Goal: Task Accomplishment & Management: Manage account settings

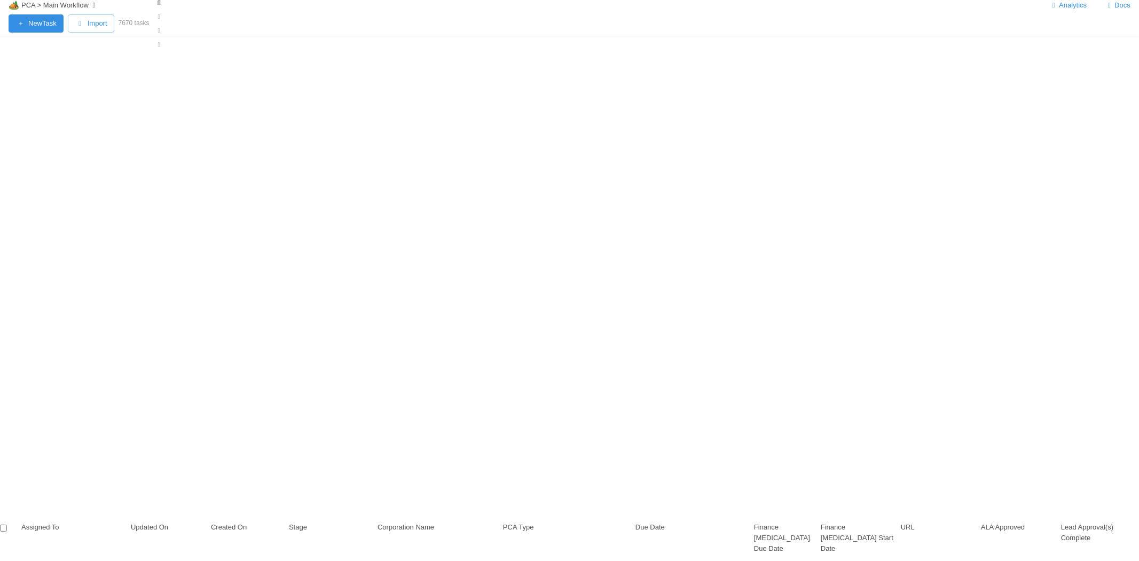
scroll to position [458, 919]
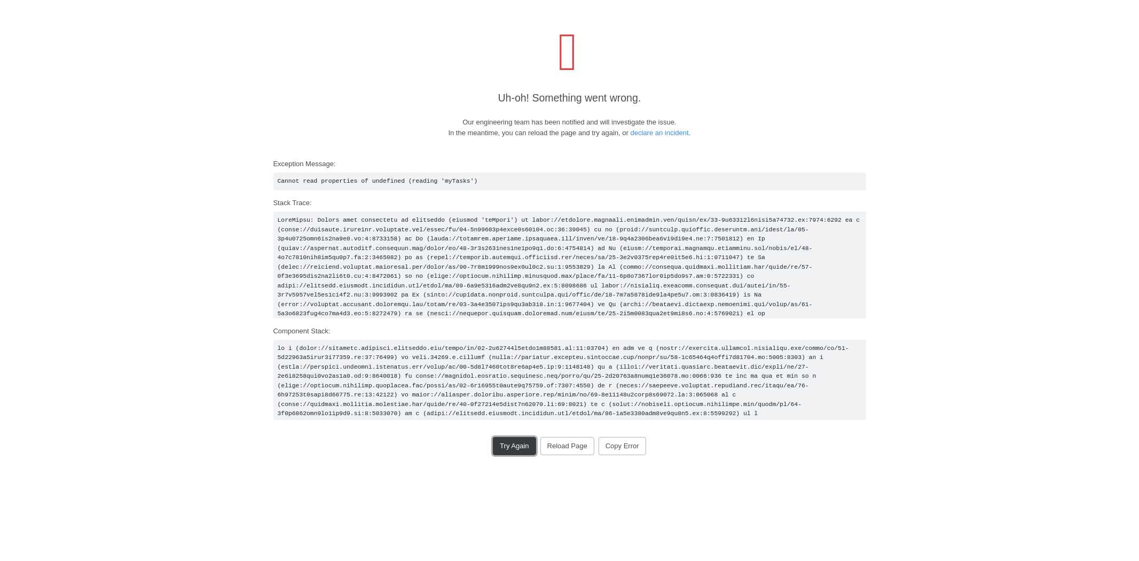
click at [515, 449] on button "Try Again" at bounding box center [514, 446] width 43 height 18
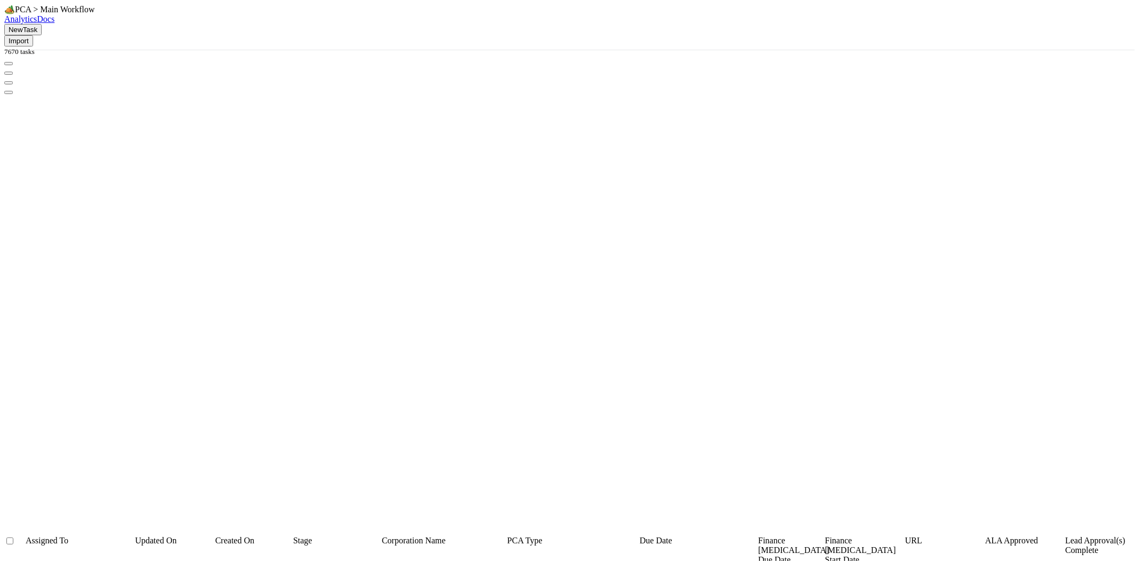
scroll to position [458, 919]
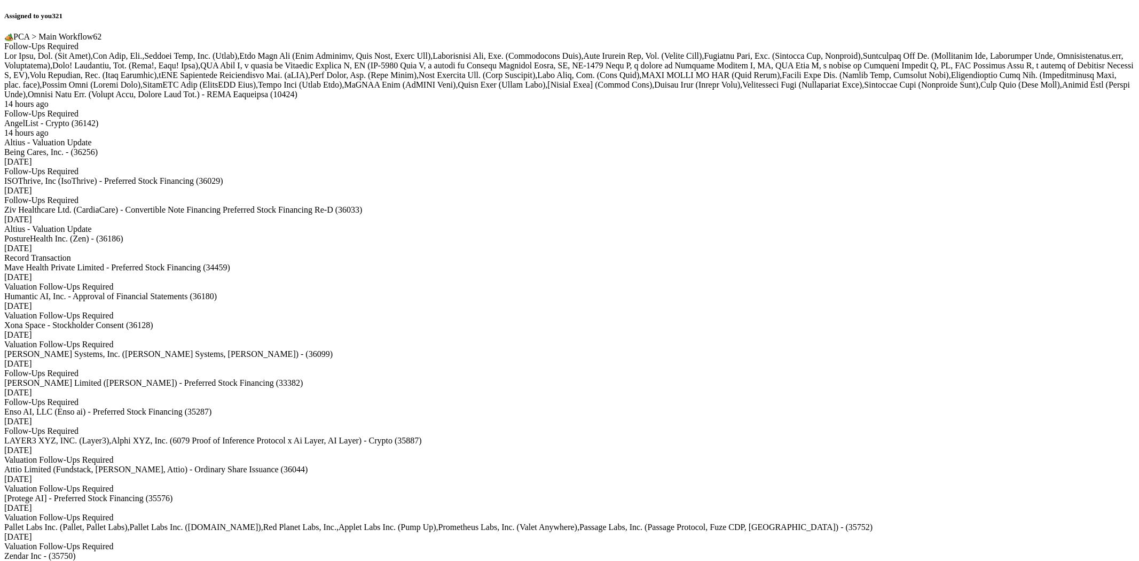
scroll to position [4244, 0]
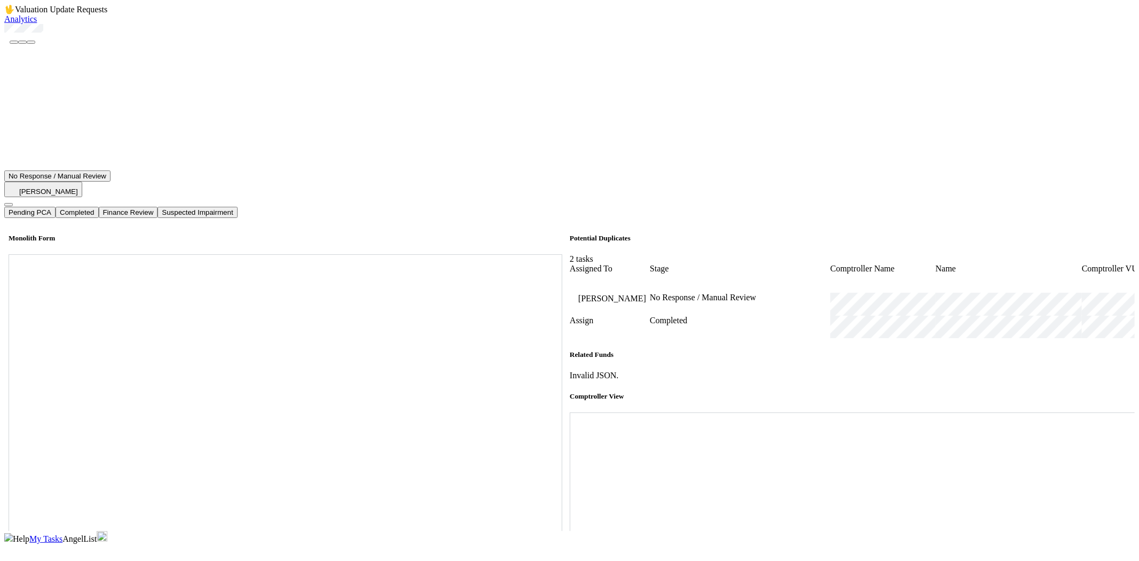
scroll to position [356, 0]
click at [35, 35] on div at bounding box center [569, 29] width 1131 height 11
click at [60, 35] on div at bounding box center [569, 29] width 1131 height 11
click at [570, 412] on icon at bounding box center [570, 412] width 0 height 0
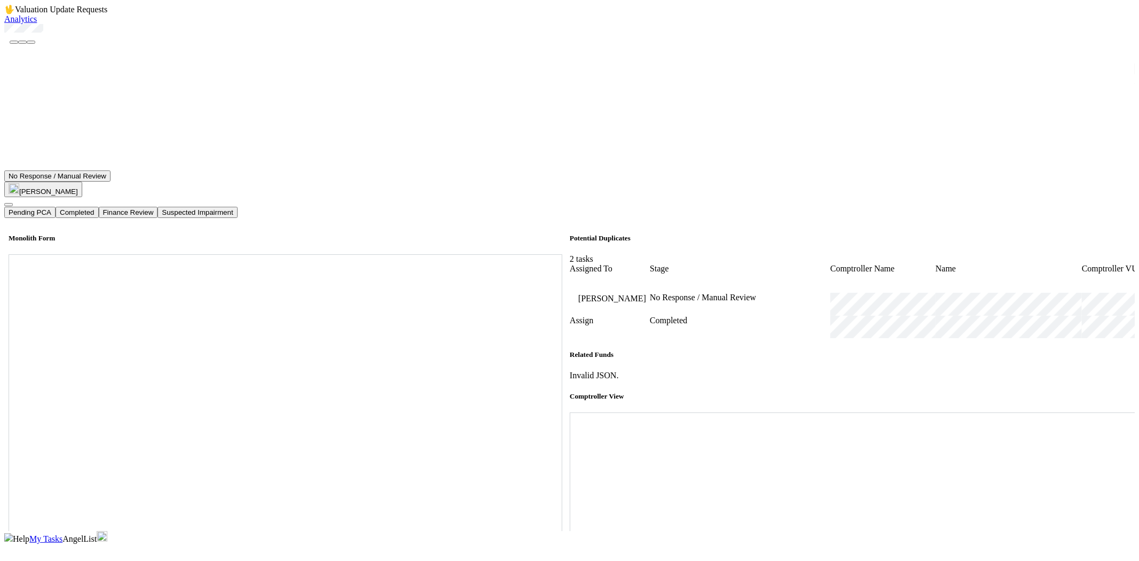
scroll to position [415, 0]
click at [98, 207] on button "Completed" at bounding box center [77, 212] width 43 height 11
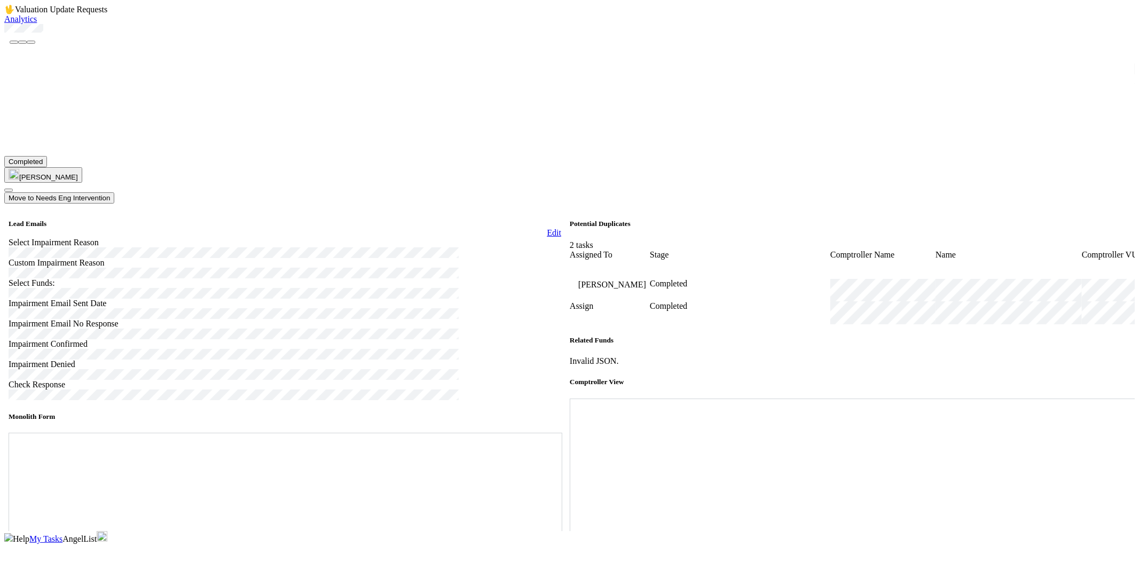
click at [62, 534] on span "My Tasks" at bounding box center [45, 538] width 33 height 9
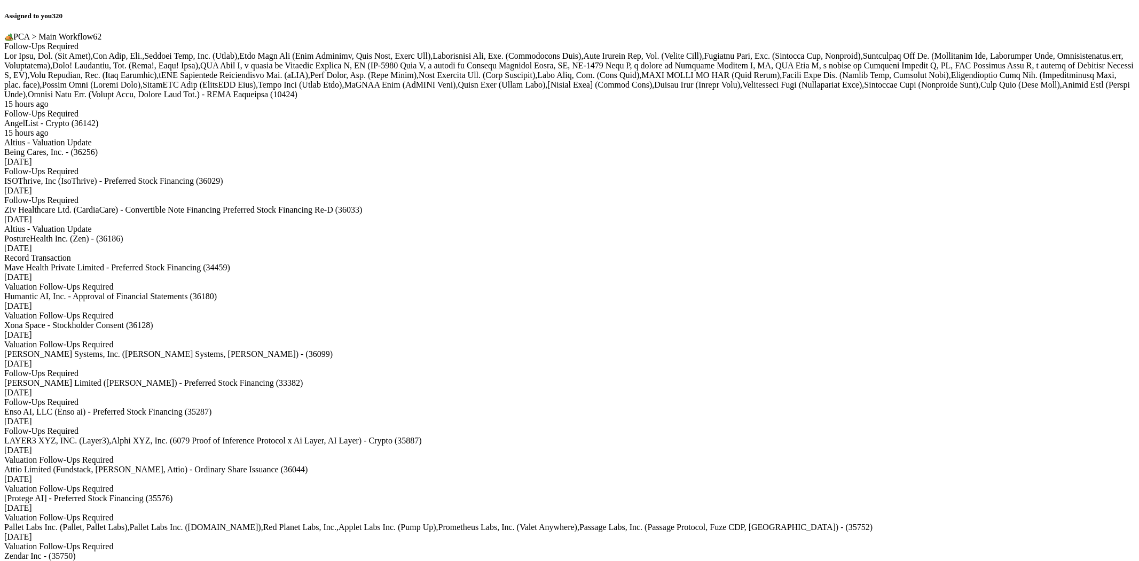
scroll to position [2610, 0]
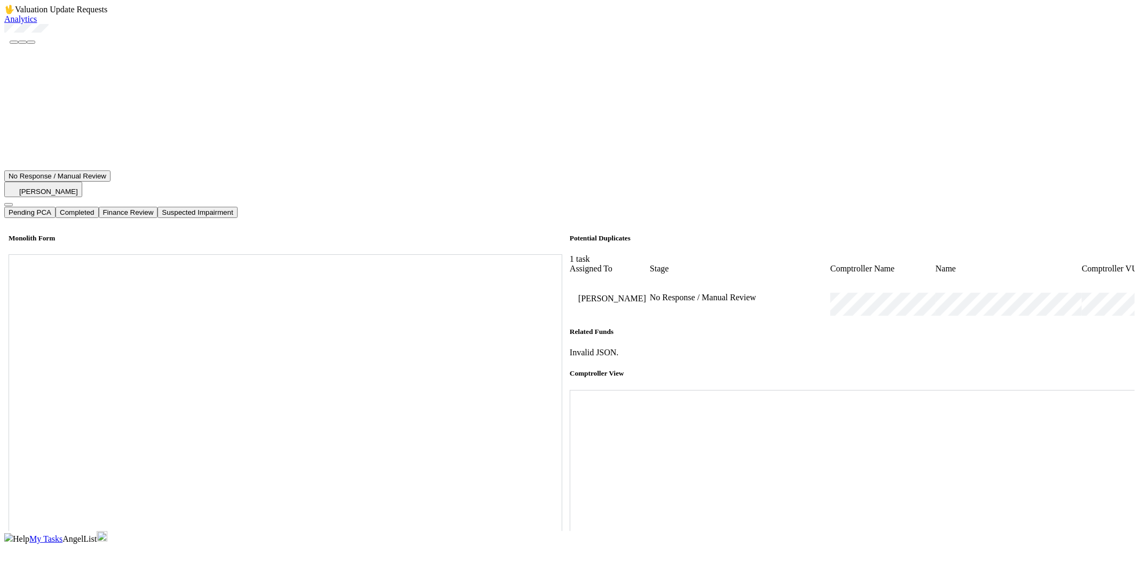
scroll to position [178, 0]
drag, startPoint x: 93, startPoint y: 66, endPoint x: 31, endPoint y: 60, distance: 62.7
click at [31, 35] on div at bounding box center [569, 29] width 1131 height 11
click at [62, 534] on span "My Tasks" at bounding box center [45, 538] width 33 height 9
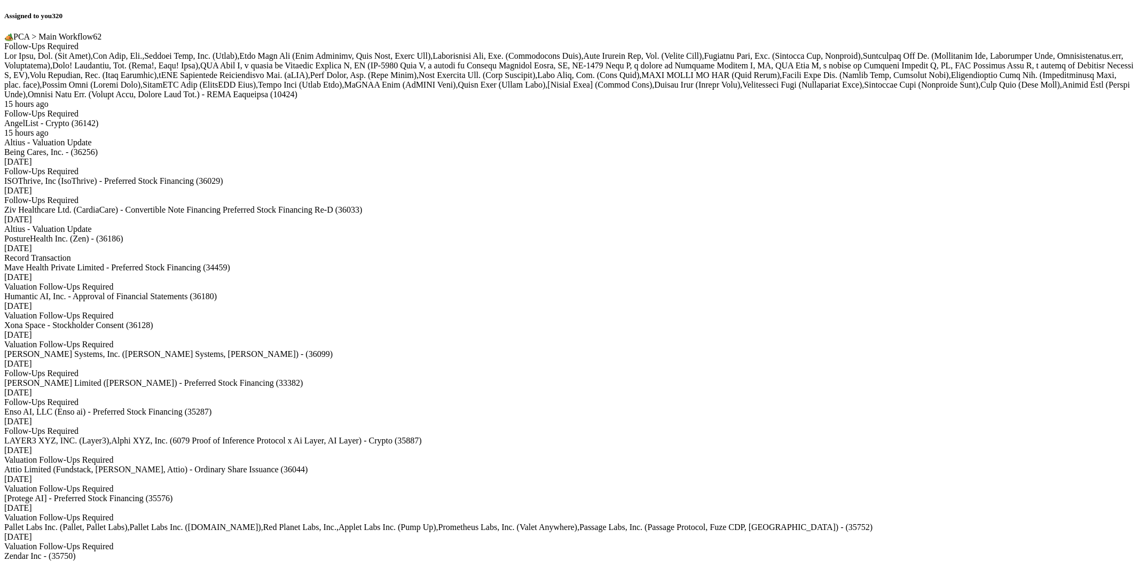
scroll to position [4794, 0]
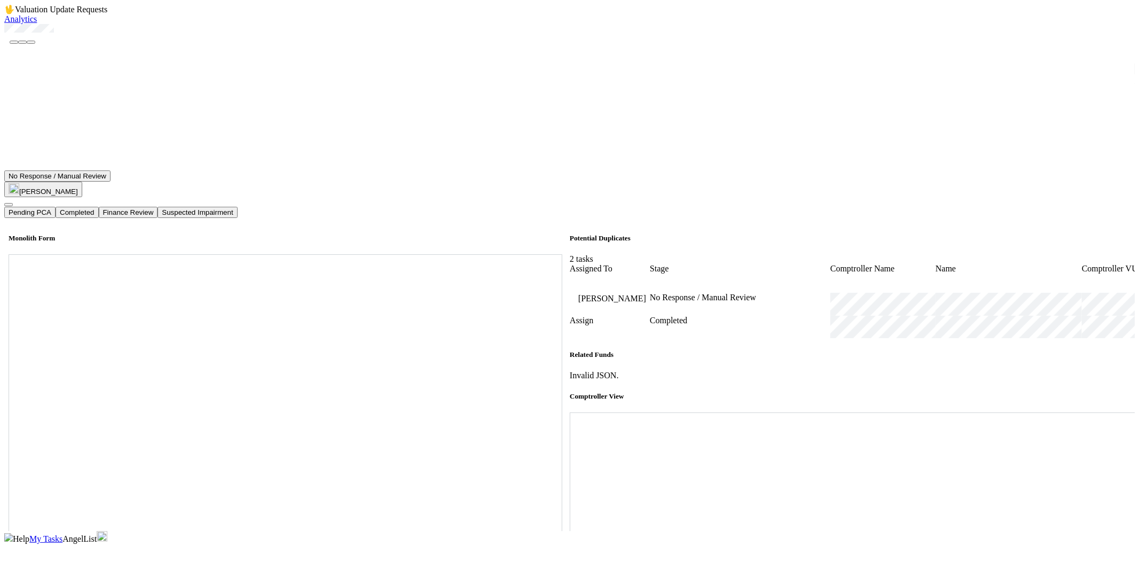
scroll to position [474, 0]
click at [94, 35] on div at bounding box center [569, 29] width 1131 height 11
drag, startPoint x: 97, startPoint y: 61, endPoint x: 34, endPoint y: 62, distance: 63.0
click at [34, 35] on div at bounding box center [569, 29] width 1131 height 11
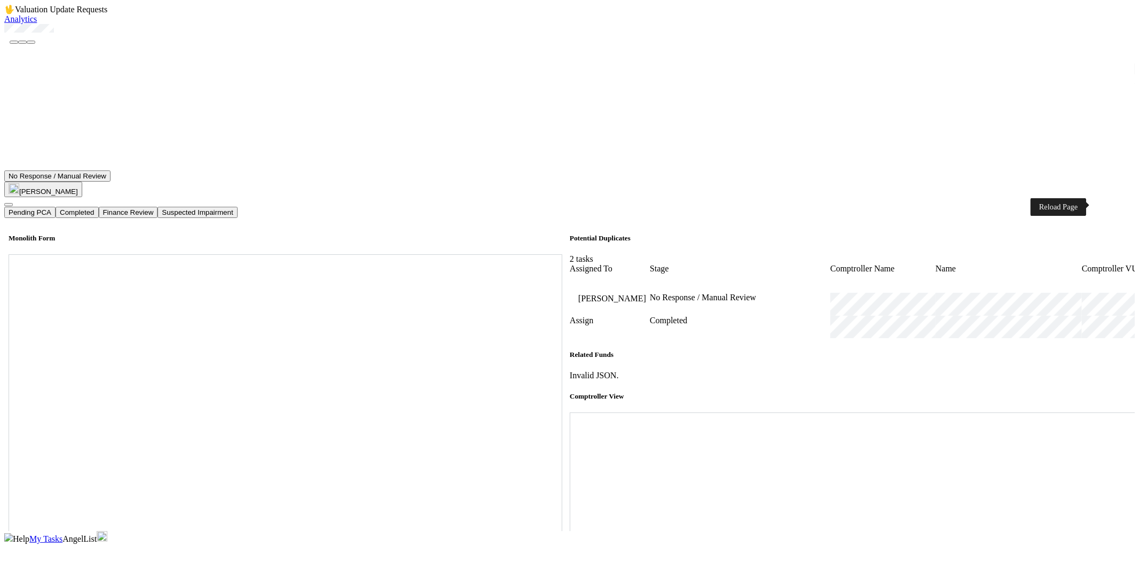
click at [1088, 412] on div at bounding box center [855, 412] width 570 height 0
click at [98, 207] on button "Completed" at bounding box center [77, 212] width 43 height 11
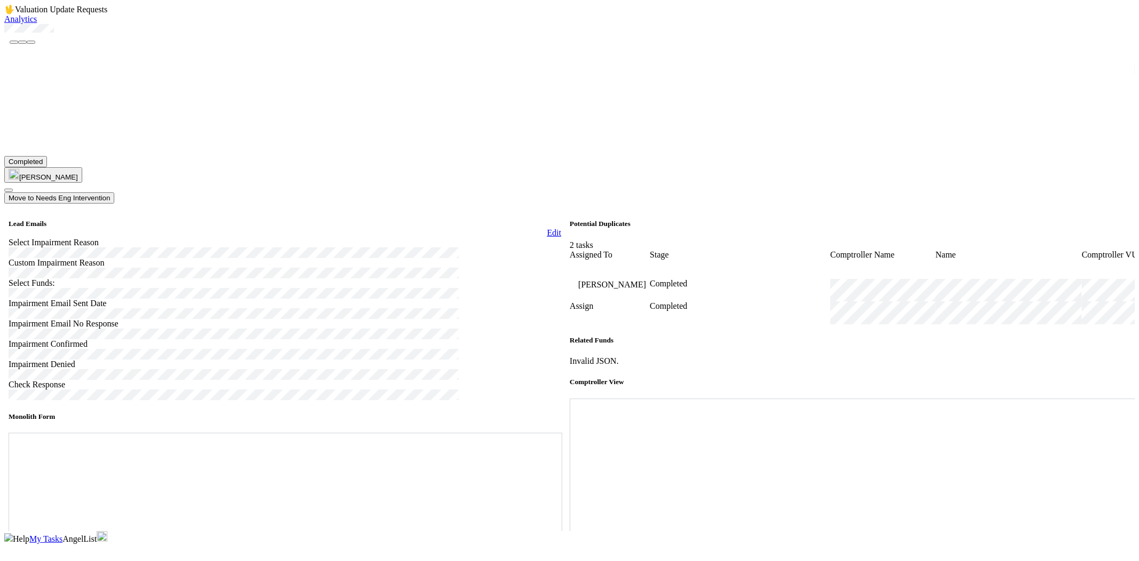
click at [62, 534] on span "My Tasks" at bounding box center [45, 538] width 33 height 9
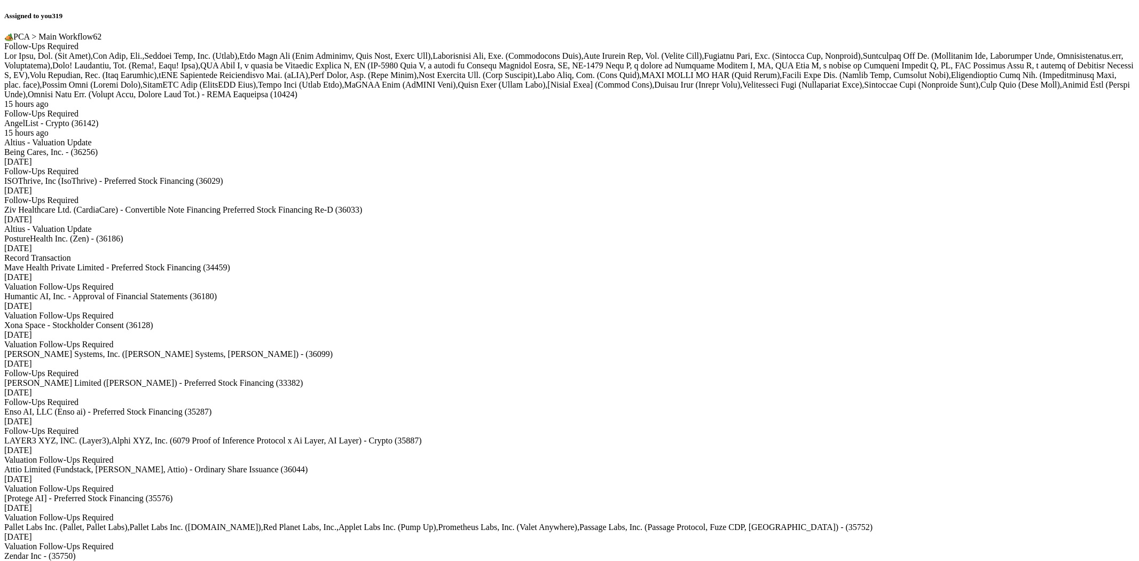
scroll to position [2196, 0]
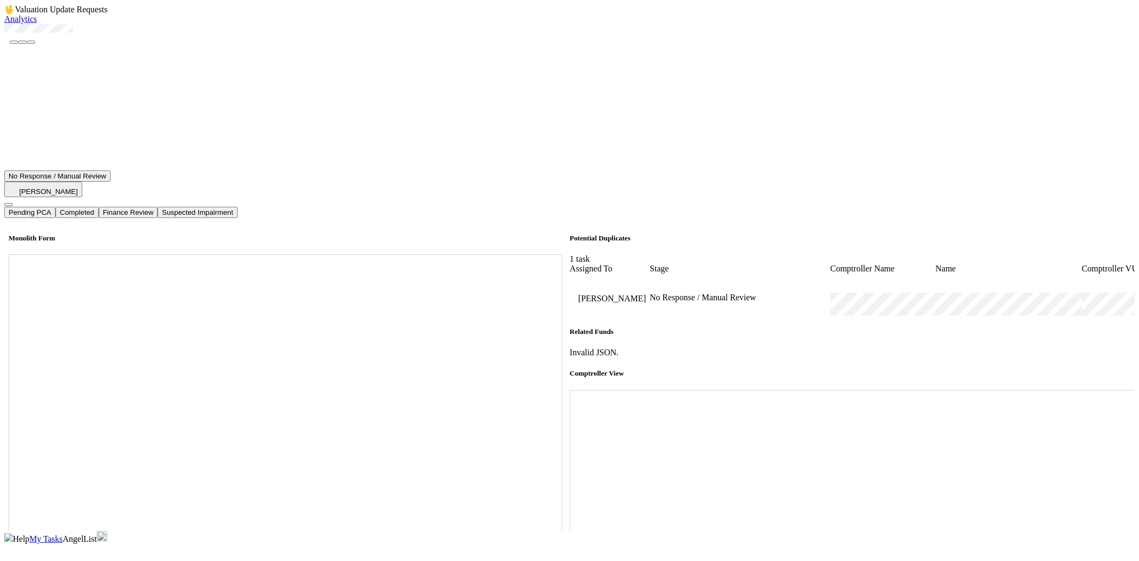
scroll to position [296, 0]
click at [127, 35] on div at bounding box center [569, 29] width 1131 height 11
drag, startPoint x: 113, startPoint y: 61, endPoint x: 50, endPoint y: 72, distance: 64.4
click at [36, 35] on div at bounding box center [569, 29] width 1131 height 11
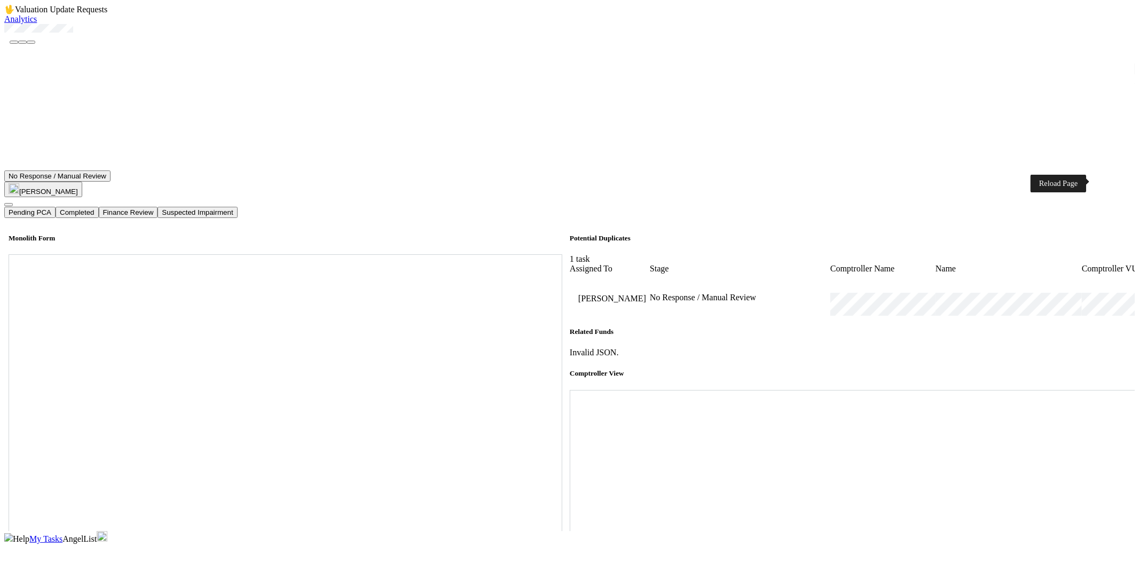
click at [570, 390] on icon at bounding box center [570, 390] width 0 height 0
click at [98, 207] on button "Completed" at bounding box center [77, 212] width 43 height 11
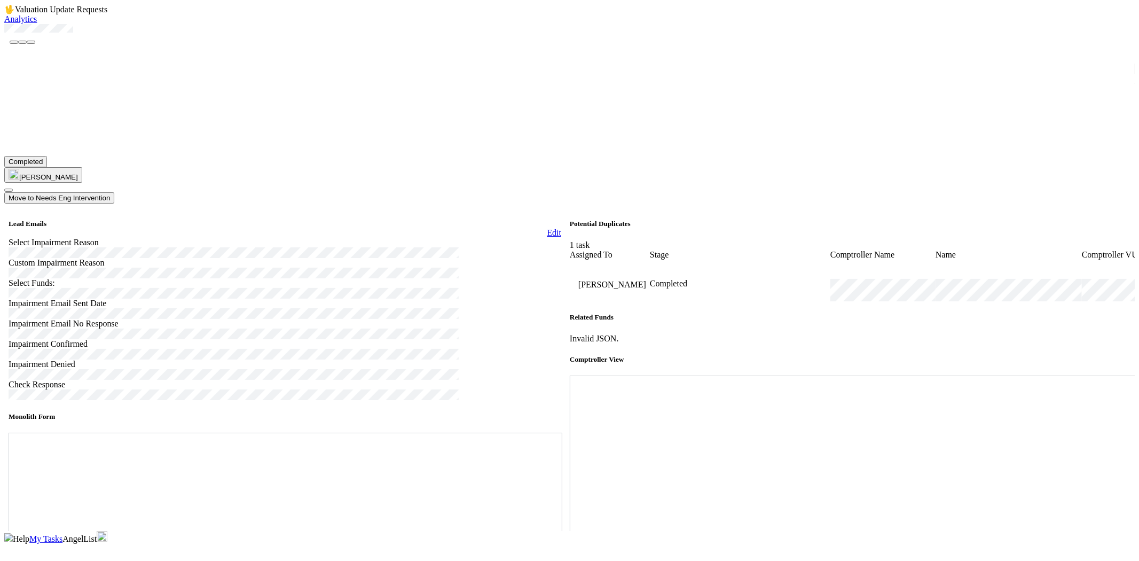
click at [62, 534] on span "My Tasks" at bounding box center [45, 538] width 33 height 9
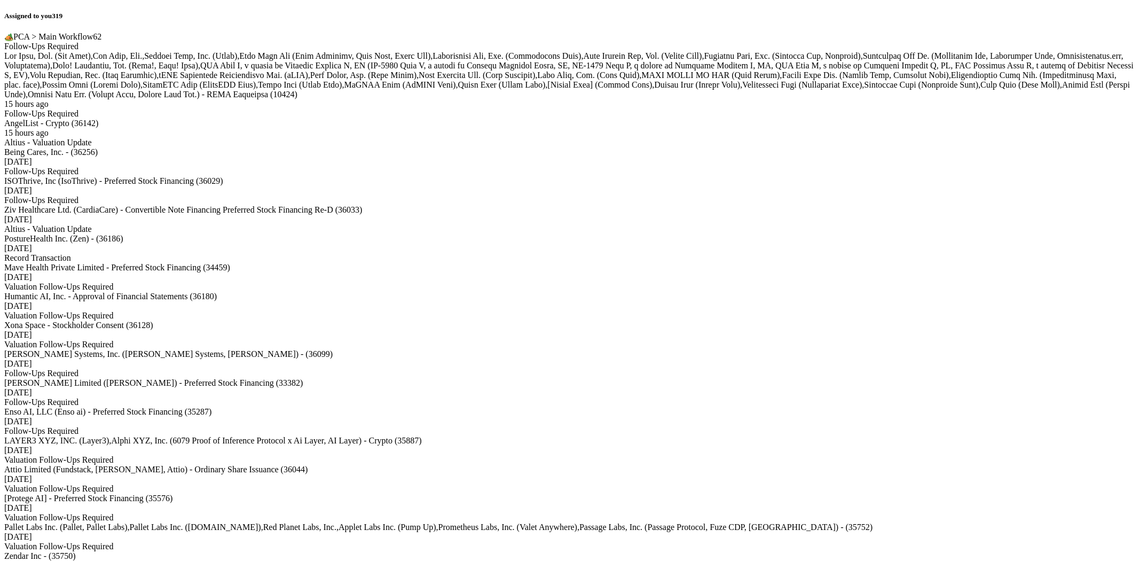
scroll to position [5054, 0]
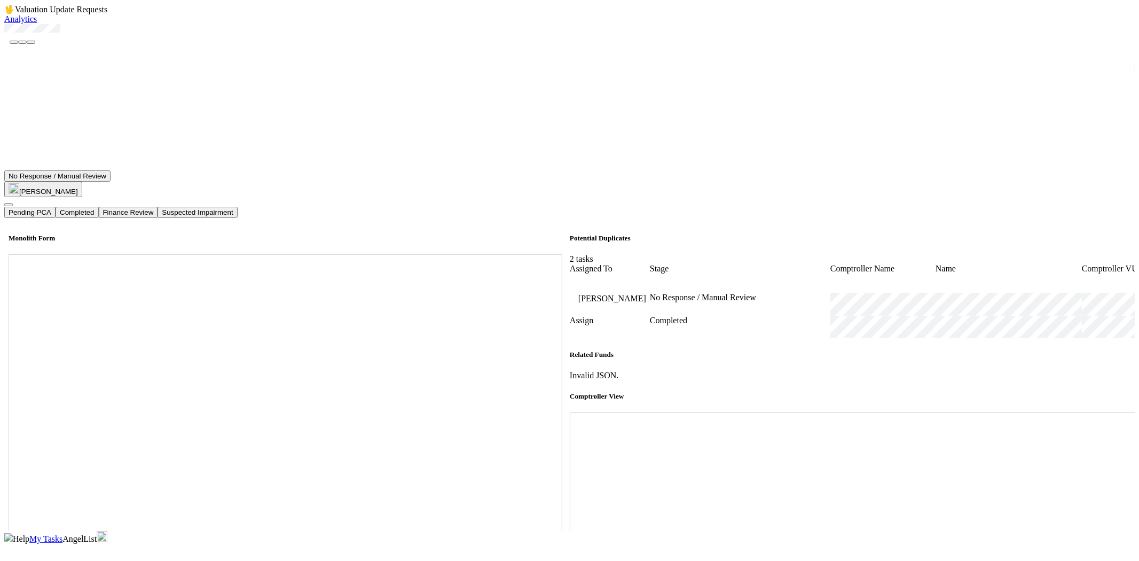
scroll to position [356, 0]
drag, startPoint x: 104, startPoint y: 66, endPoint x: 31, endPoint y: 61, distance: 72.8
click at [31, 35] on div at bounding box center [569, 29] width 1131 height 11
click at [570, 412] on icon at bounding box center [570, 412] width 0 height 0
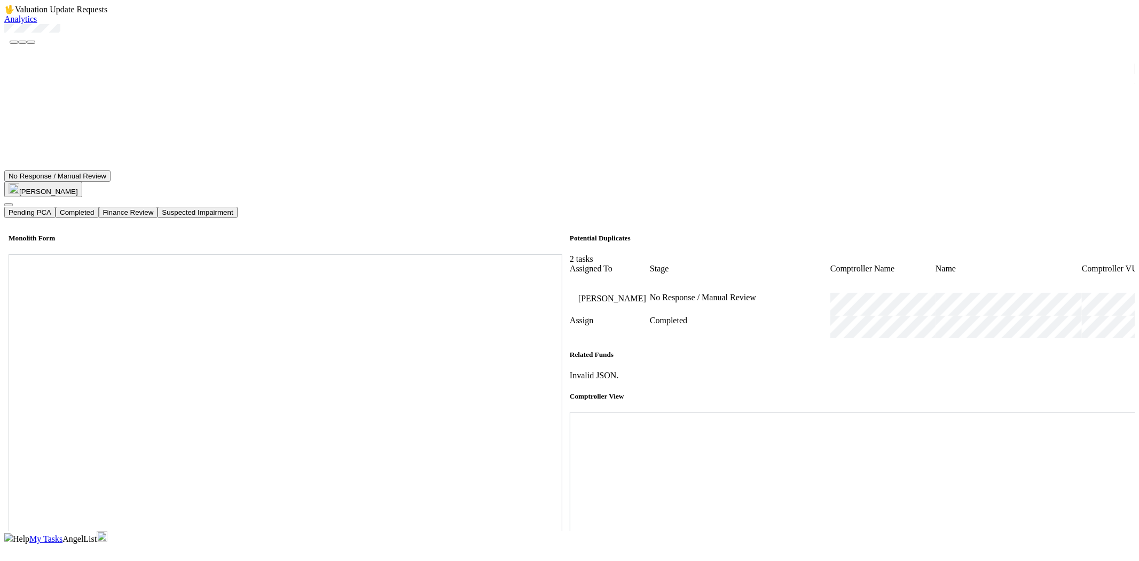
scroll to position [356, 0]
click at [98, 207] on button "Completed" at bounding box center [77, 212] width 43 height 11
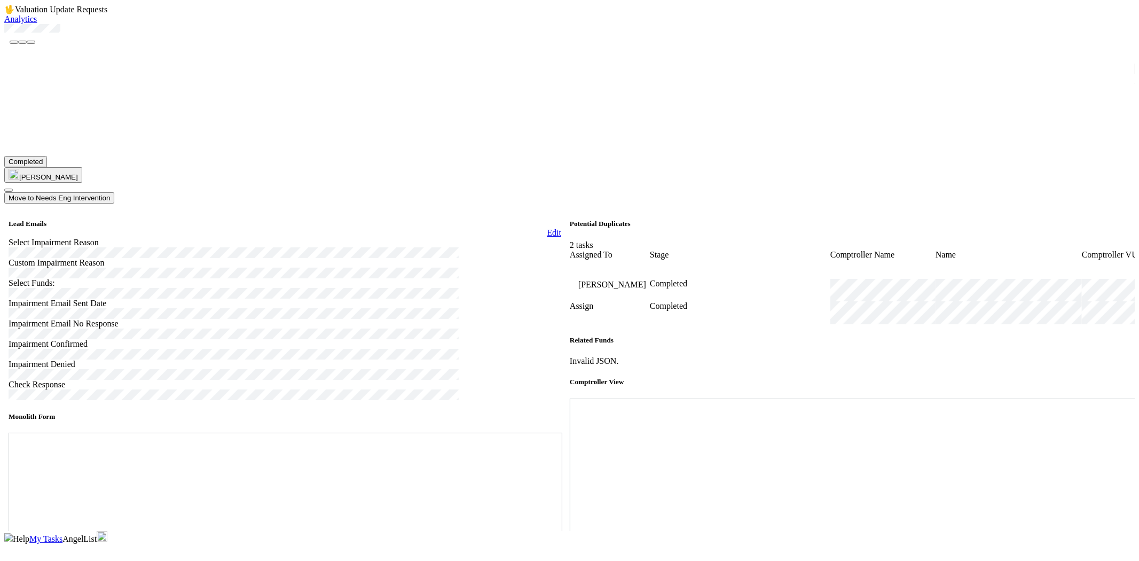
click at [62, 534] on span "My Tasks" at bounding box center [45, 538] width 33 height 9
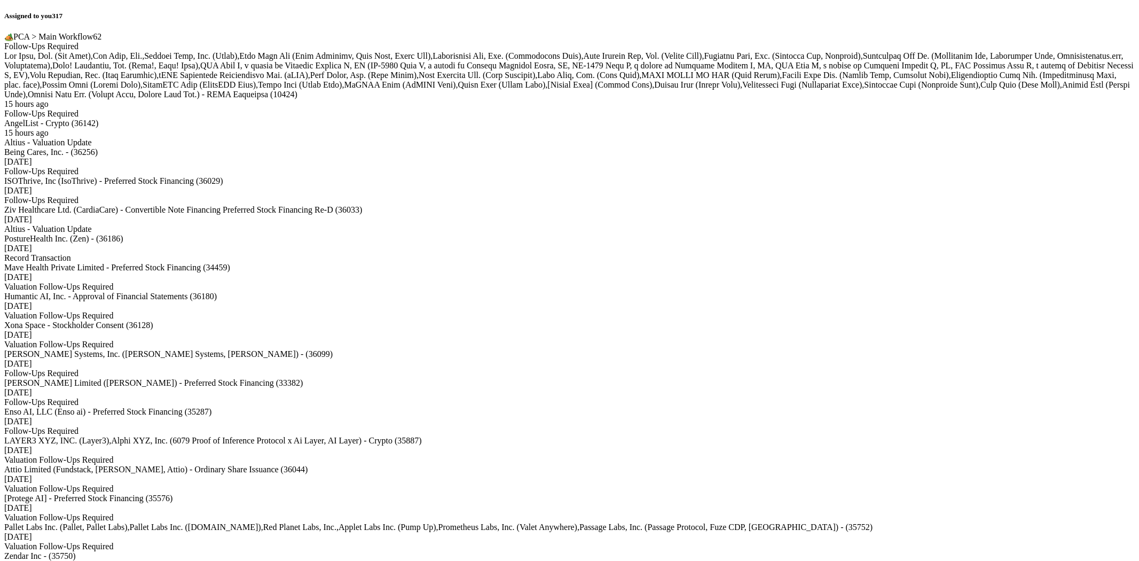
scroll to position [4614, 0]
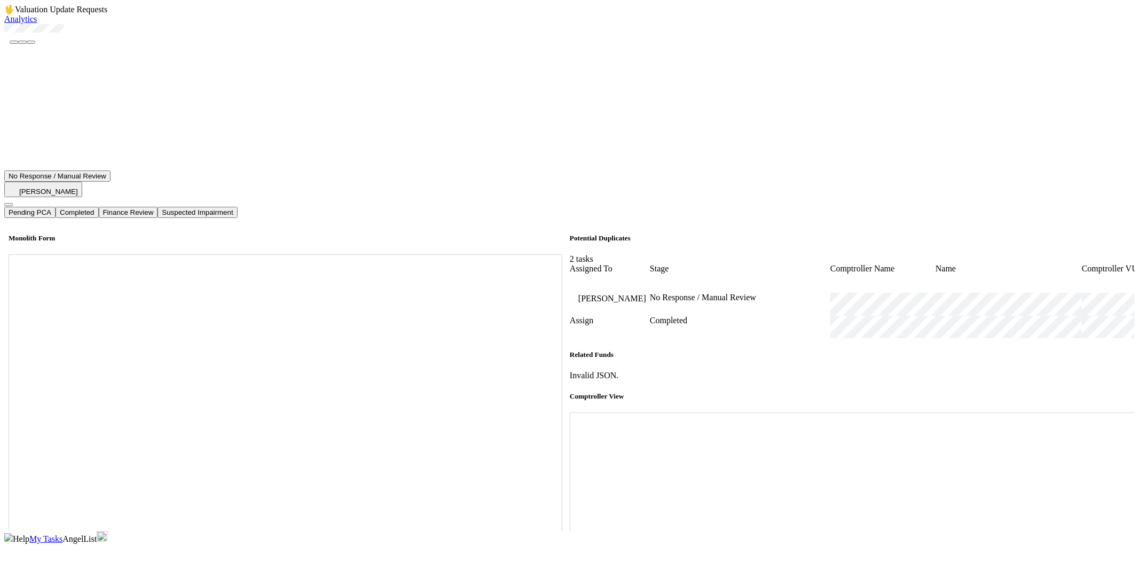
scroll to position [415, 0]
drag, startPoint x: 104, startPoint y: 61, endPoint x: 32, endPoint y: 69, distance: 72.1
click at [32, 44] on div at bounding box center [569, 34] width 1131 height 20
drag, startPoint x: 132, startPoint y: 75, endPoint x: 134, endPoint y: 64, distance: 10.8
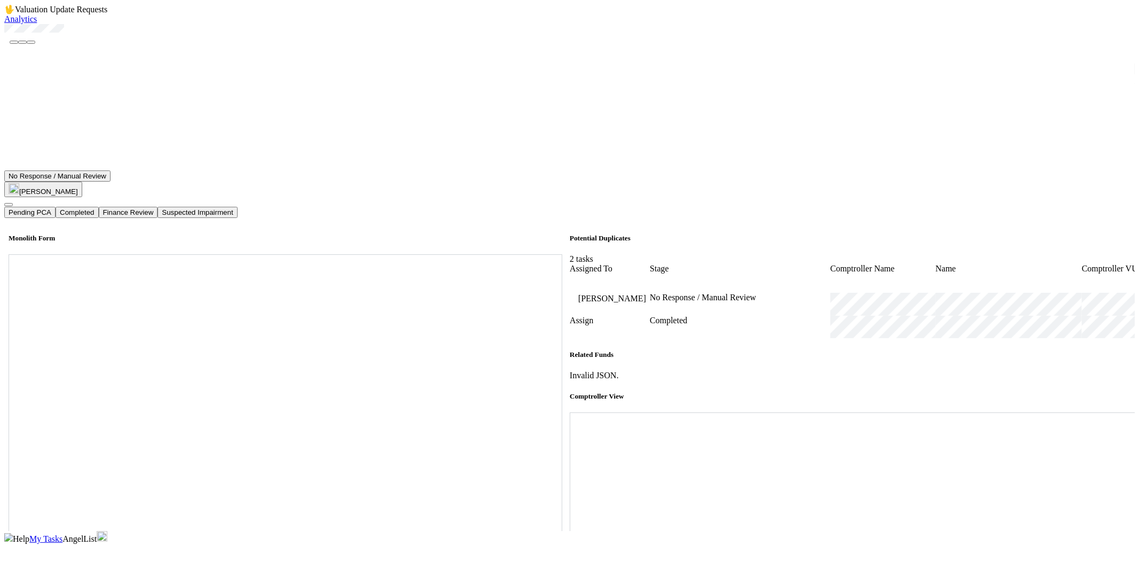
click at [134, 72] on div "No Response / Manual Review [PERSON_NAME] Pending PCA Completed Finance Review …" at bounding box center [569, 277] width 1131 height 507
drag, startPoint x: 114, startPoint y: 56, endPoint x: 102, endPoint y: 59, distance: 12.0
click at [102, 35] on div at bounding box center [569, 29] width 1131 height 11
drag, startPoint x: 34, startPoint y: 60, endPoint x: 98, endPoint y: 61, distance: 64.6
click at [98, 35] on div at bounding box center [569, 29] width 1131 height 11
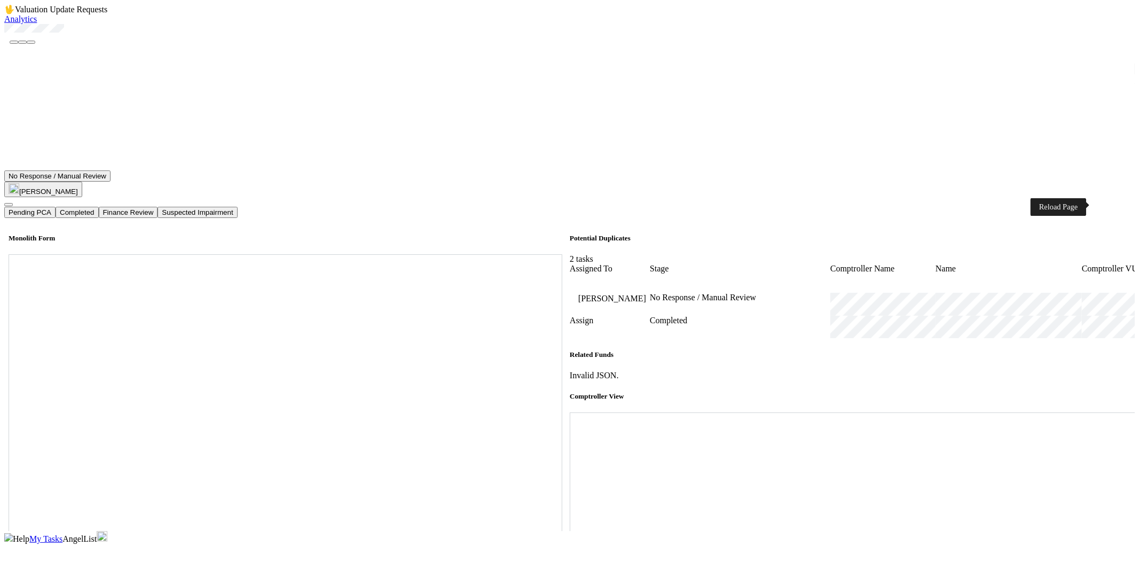
click at [570, 412] on icon at bounding box center [570, 412] width 0 height 0
click at [98, 207] on button "Completed" at bounding box center [77, 212] width 43 height 11
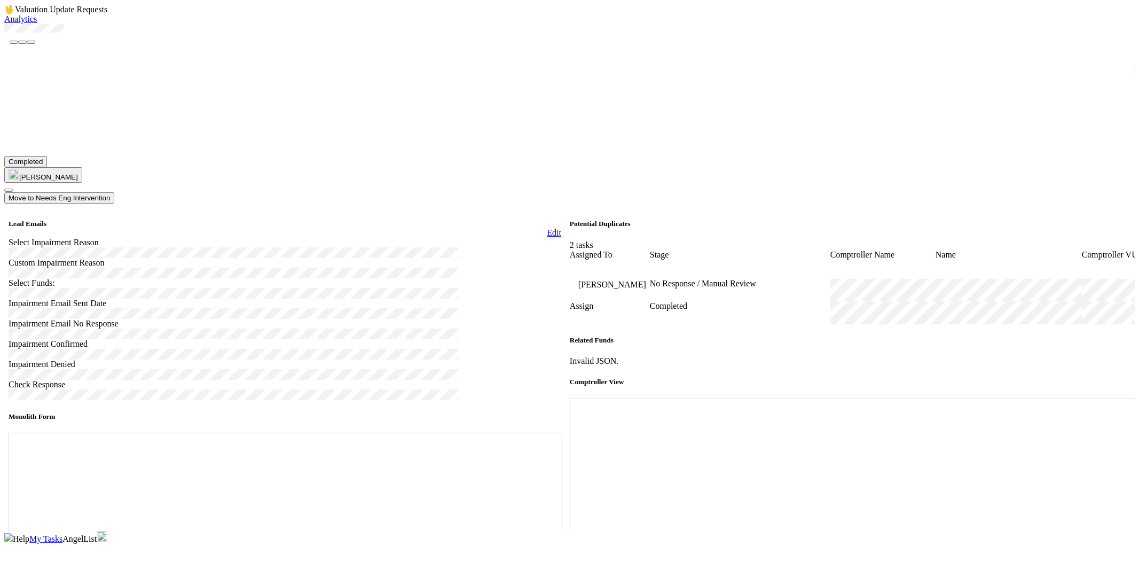
click at [62, 534] on link "My Tasks" at bounding box center [45, 538] width 33 height 9
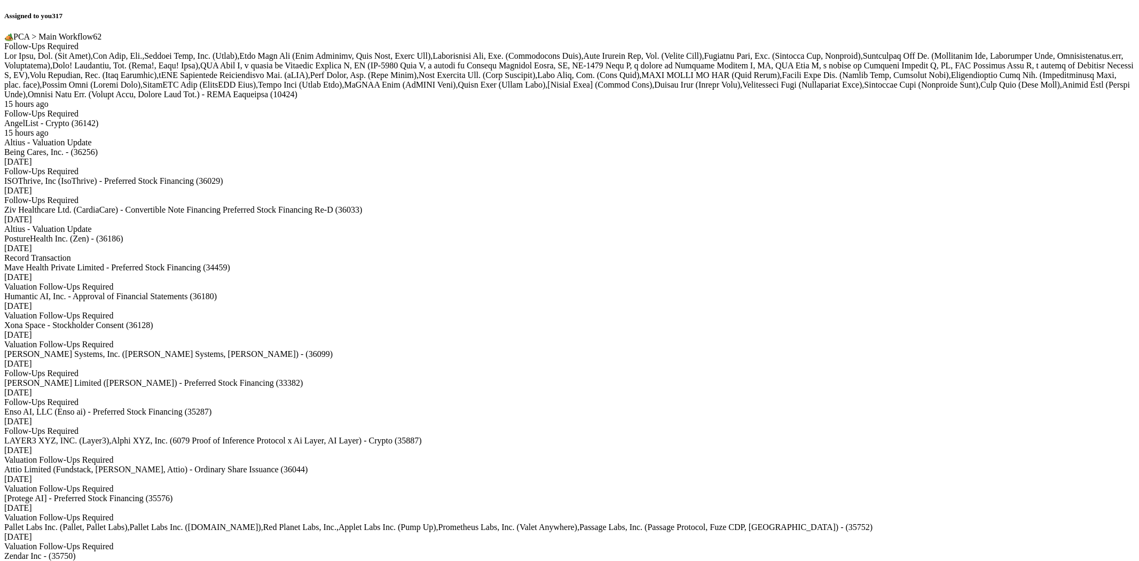
scroll to position [5109, 0]
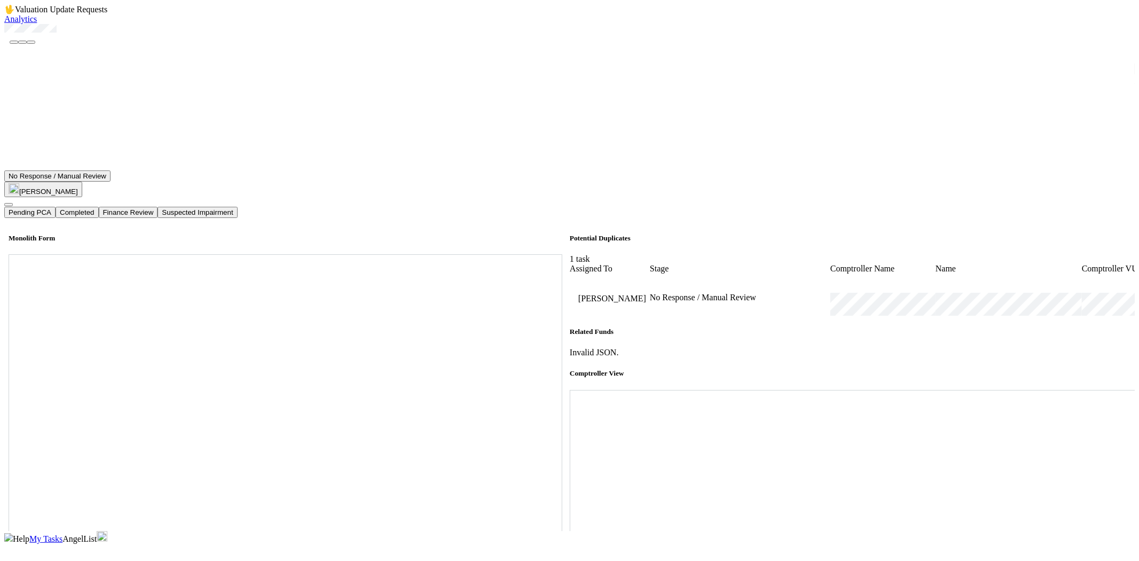
click at [92, 35] on div at bounding box center [569, 29] width 1131 height 11
click at [62, 534] on span "My Tasks" at bounding box center [45, 538] width 33 height 9
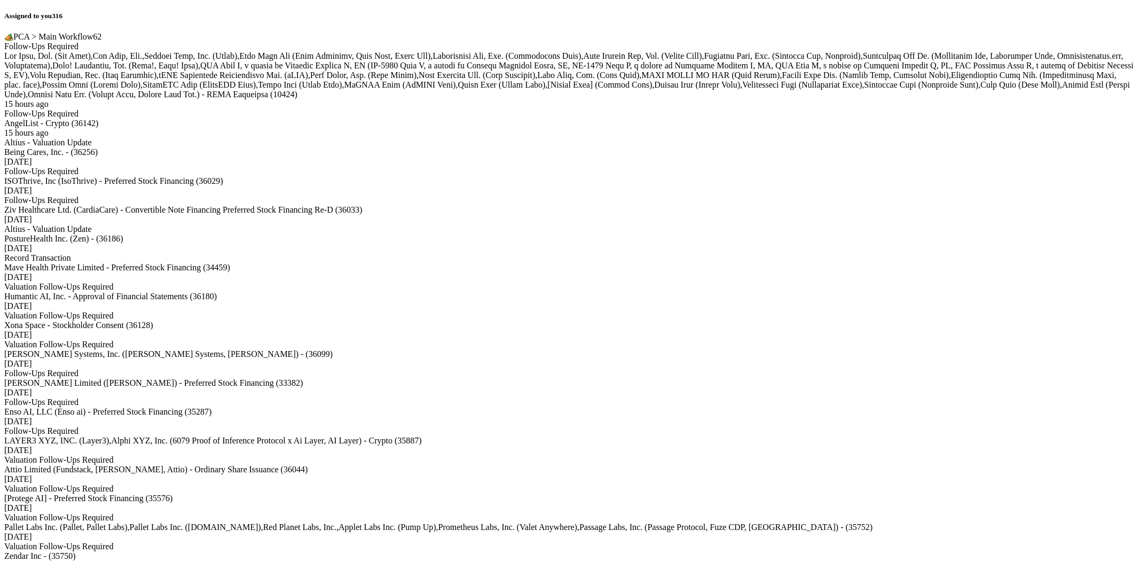
scroll to position [5605, 0]
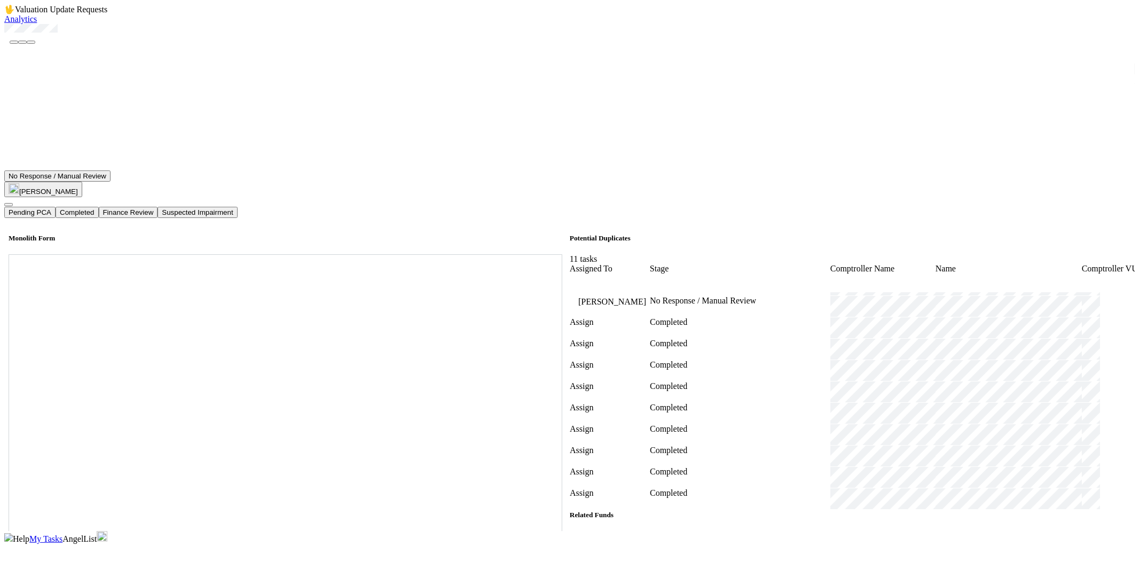
scroll to position [356, 0]
drag, startPoint x: 93, startPoint y: 61, endPoint x: 30, endPoint y: 65, distance: 62.6
click at [30, 35] on div at bounding box center [569, 29] width 1131 height 11
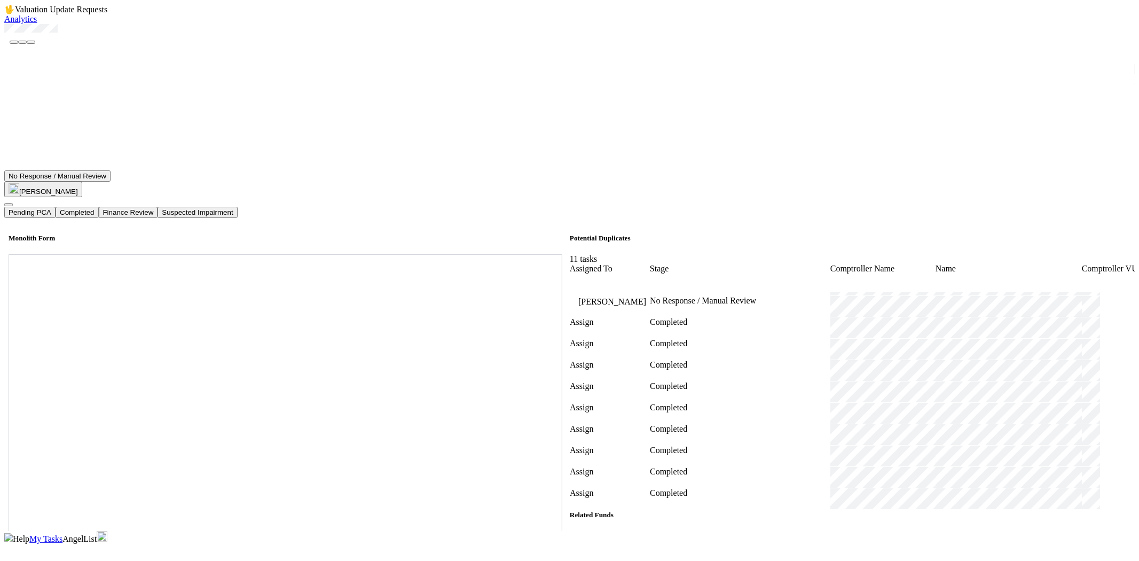
scroll to position [712, 0]
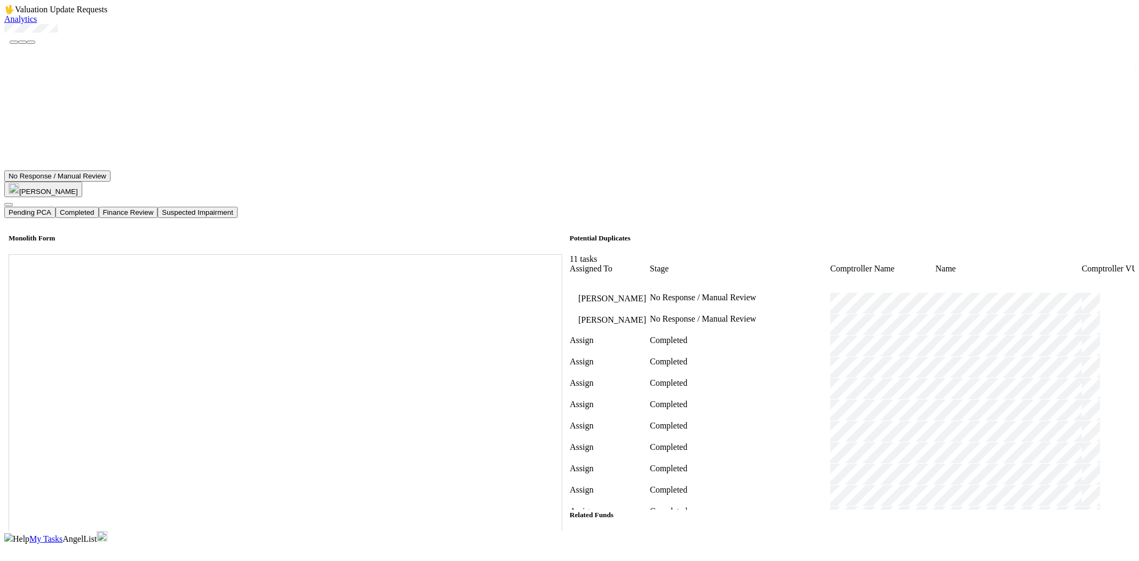
click at [98, 207] on button "Completed" at bounding box center [77, 212] width 43 height 11
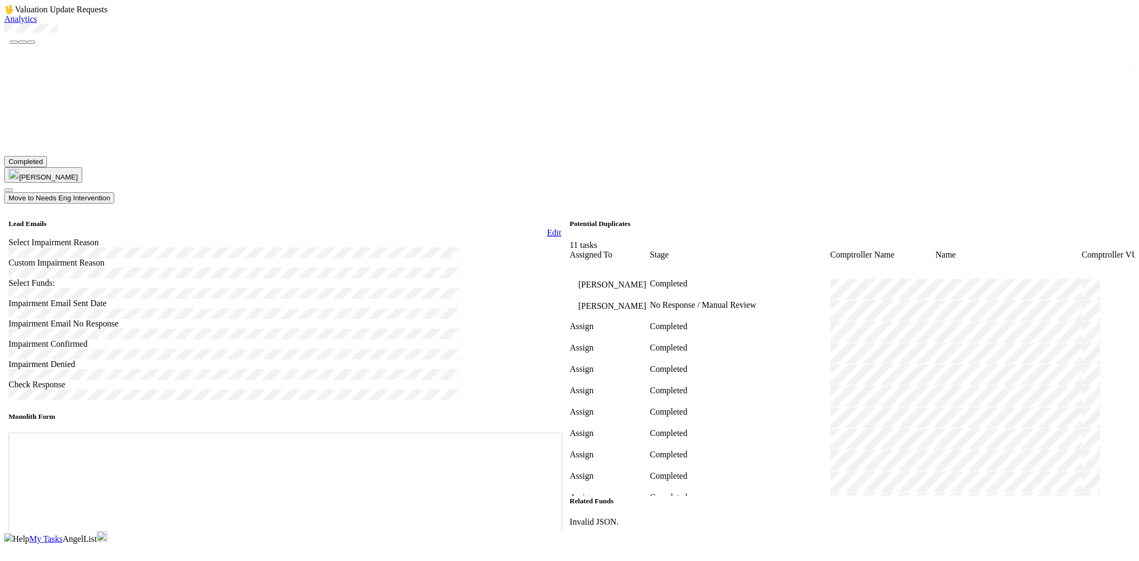
click at [62, 534] on span "My Tasks" at bounding box center [45, 538] width 33 height 9
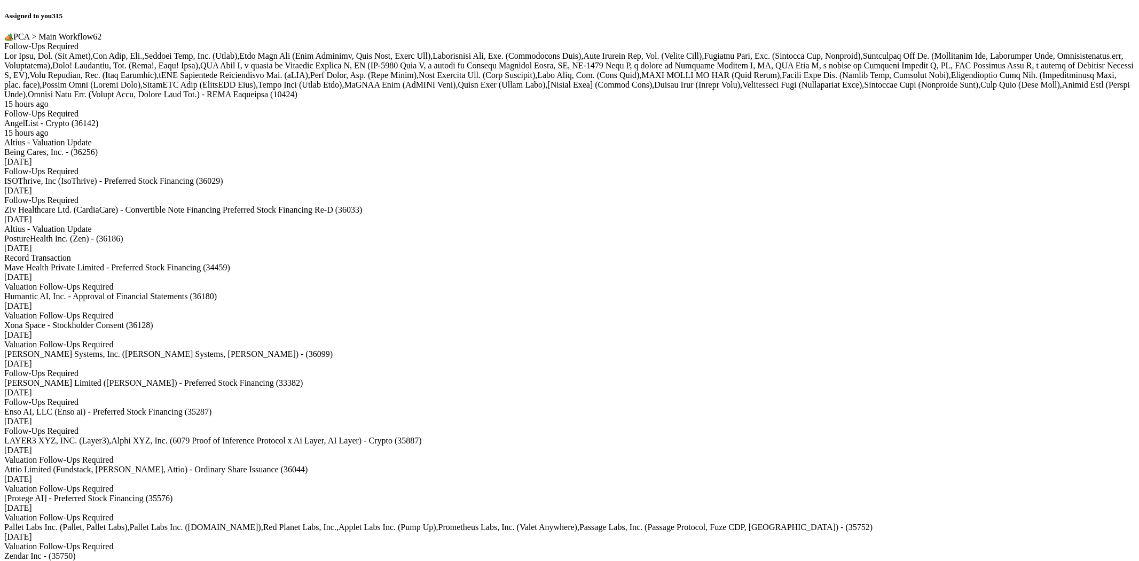
scroll to position [4118, 0]
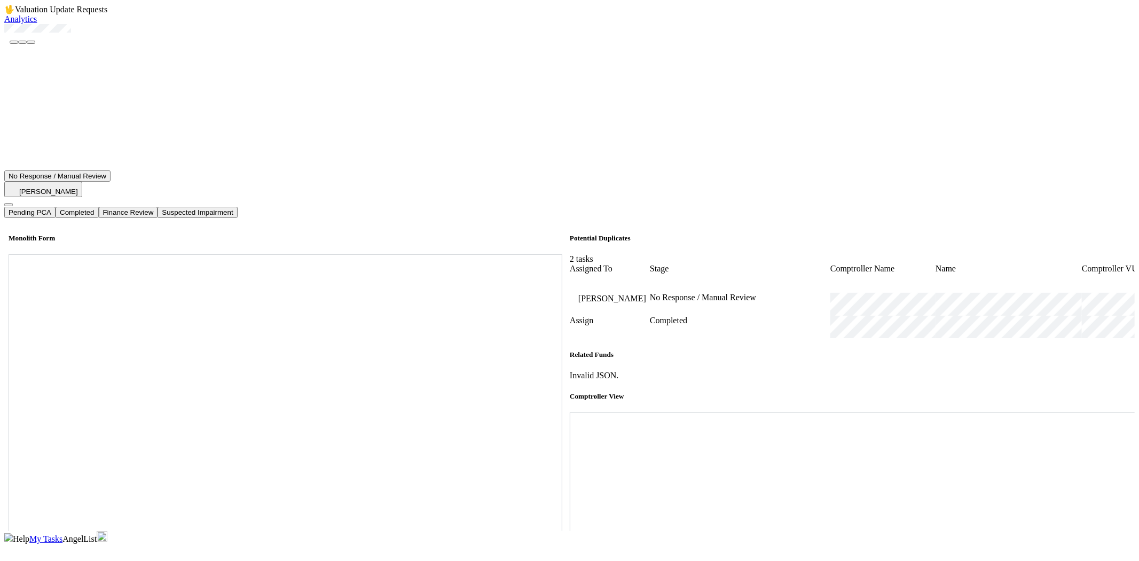
scroll to position [534, 0]
drag, startPoint x: 117, startPoint y: 67, endPoint x: 30, endPoint y: 60, distance: 87.3
click at [30, 35] on div at bounding box center [569, 29] width 1131 height 11
click at [570, 412] on icon at bounding box center [570, 412] width 0 height 0
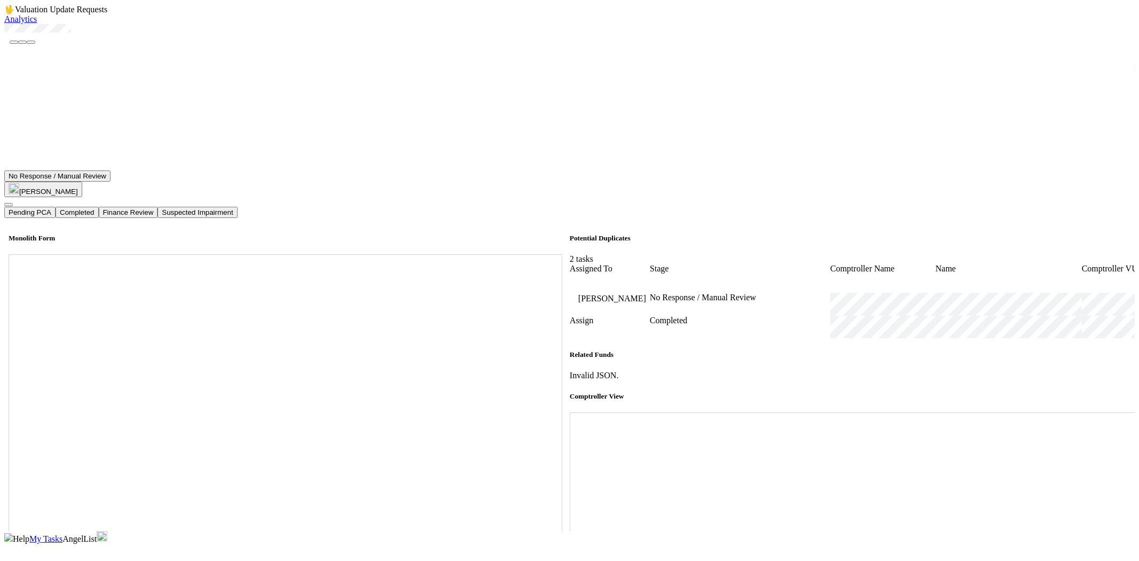
click at [98, 207] on button "Completed" at bounding box center [77, 212] width 43 height 11
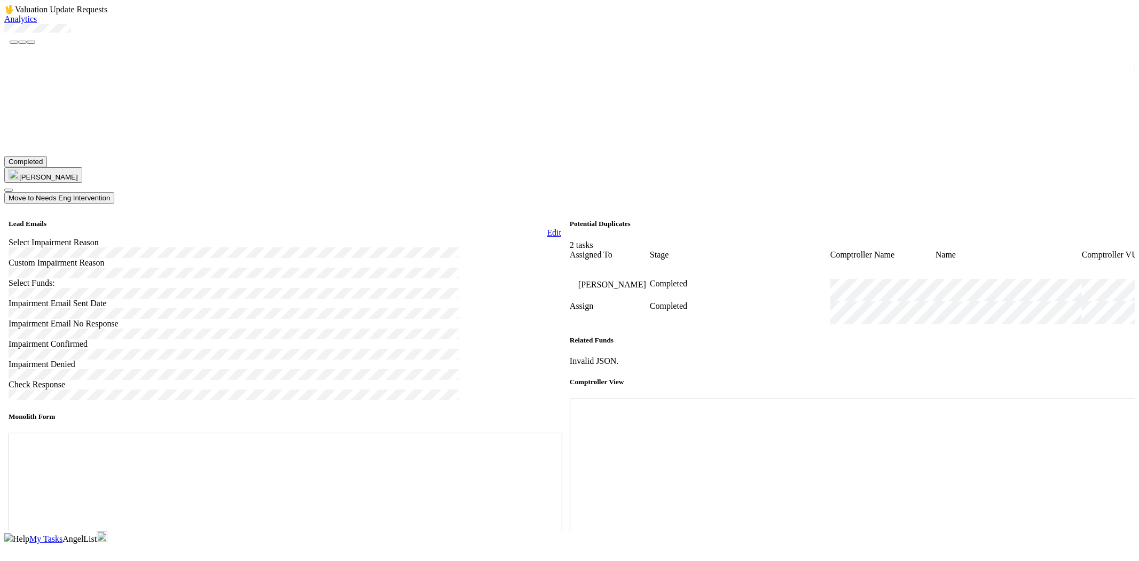
click at [62, 534] on link "My Tasks" at bounding box center [45, 538] width 33 height 9
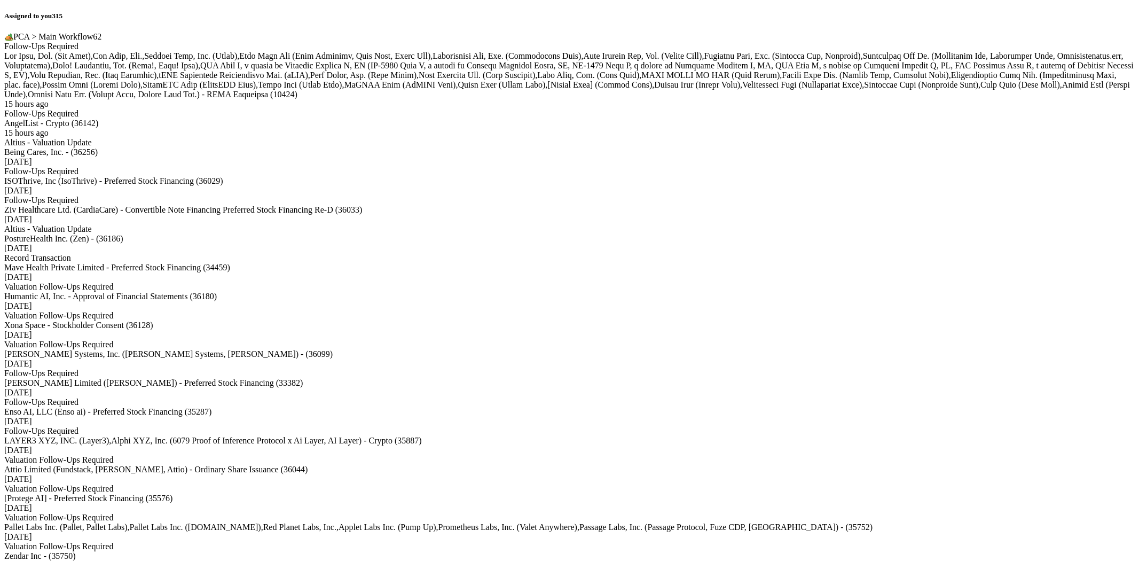
scroll to position [4915, 0]
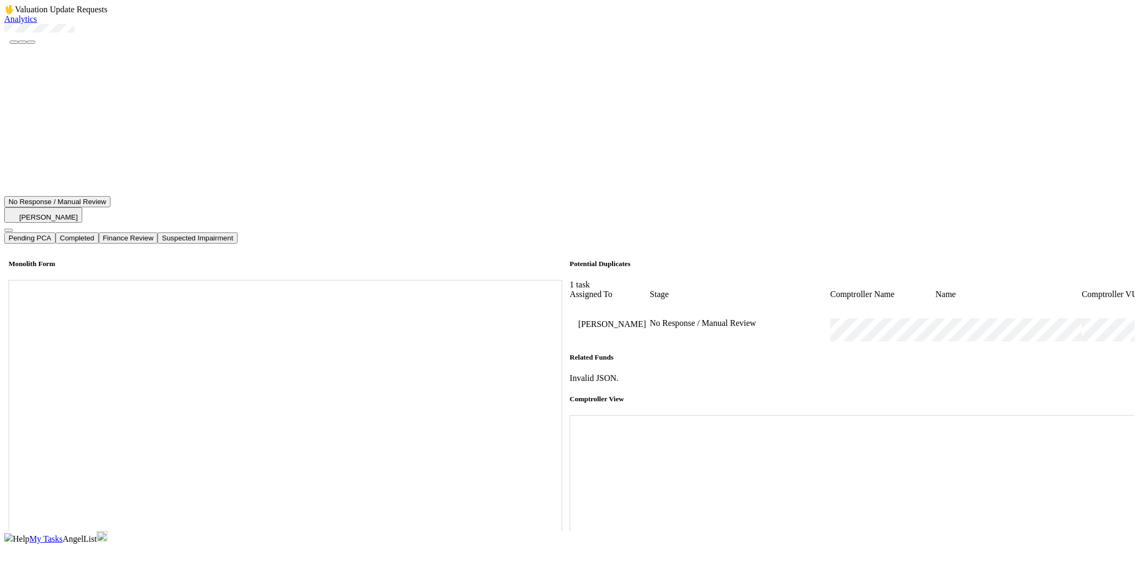
scroll to position [415, 0]
drag, startPoint x: 1049, startPoint y: 5, endPoint x: 1053, endPoint y: 11, distance: 6.2
click at [1050, 531] on nav "Help My Tasks AngelList" at bounding box center [569, 537] width 1131 height 13
click at [62, 534] on span "My Tasks" at bounding box center [45, 538] width 33 height 9
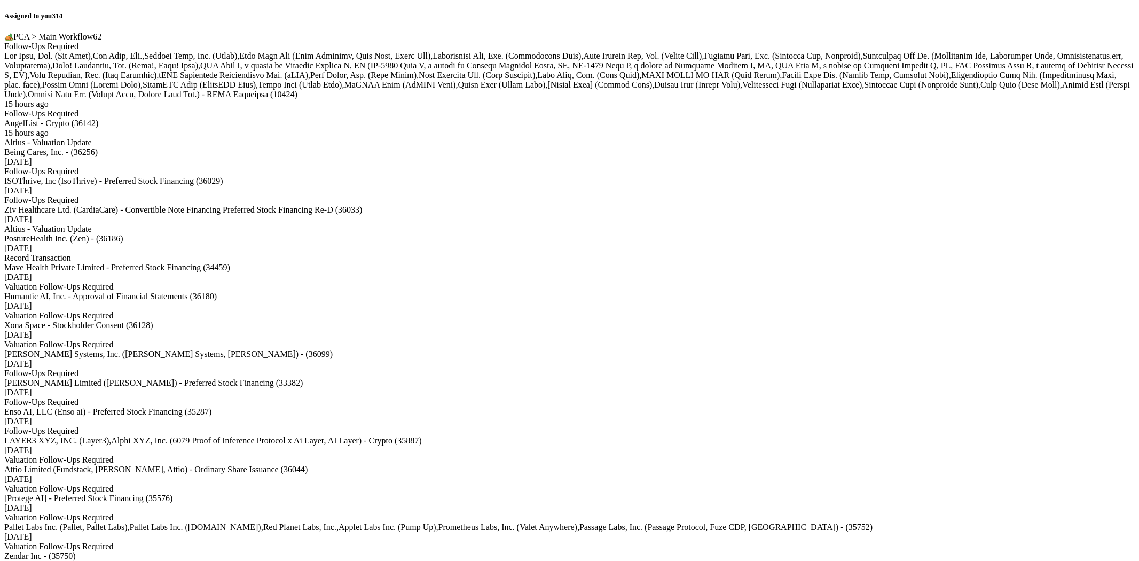
scroll to position [5154, 0]
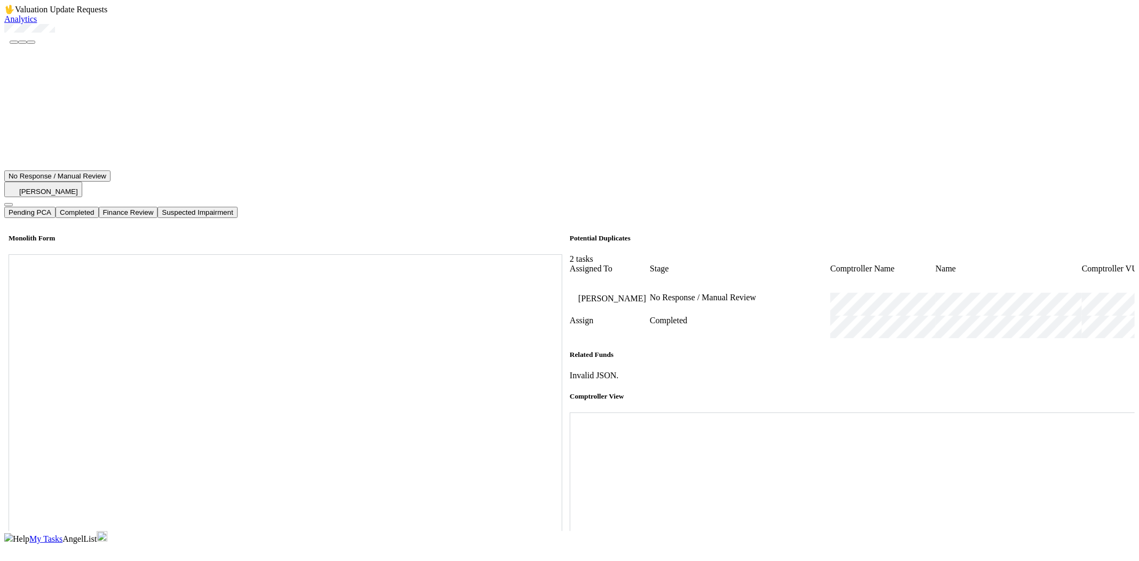
scroll to position [415, 0]
drag, startPoint x: 103, startPoint y: 63, endPoint x: 769, endPoint y: 68, distance: 666.5
click at [39, 35] on div at bounding box center [569, 29] width 1131 height 11
click at [94, 35] on div at bounding box center [569, 29] width 1131 height 11
drag, startPoint x: 34, startPoint y: 61, endPoint x: 88, endPoint y: 65, distance: 54.1
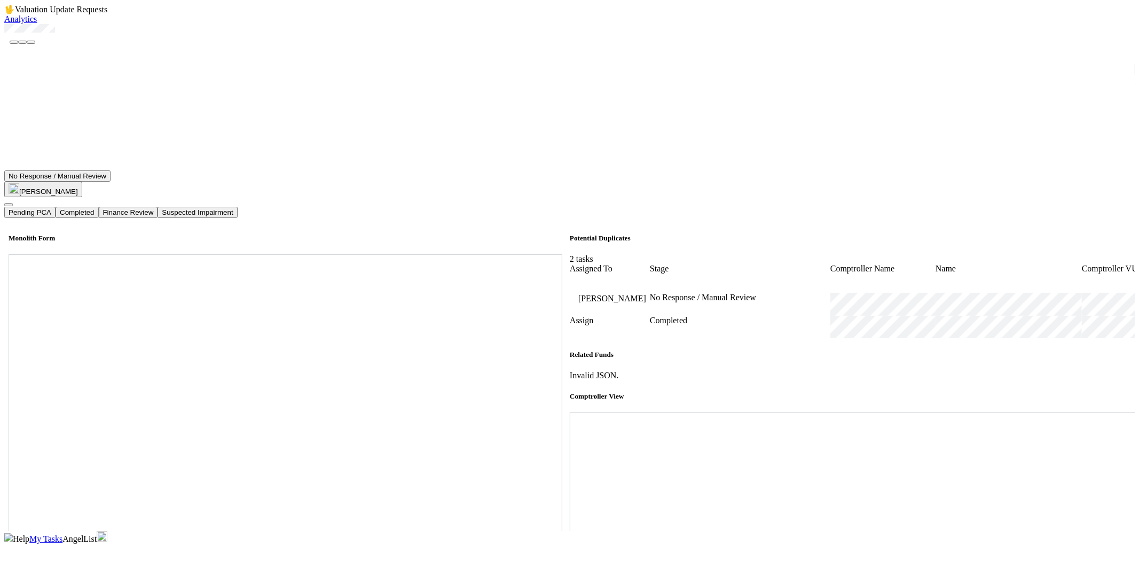
click at [88, 35] on div at bounding box center [569, 29] width 1131 height 11
click at [570, 412] on icon at bounding box center [570, 412] width 0 height 0
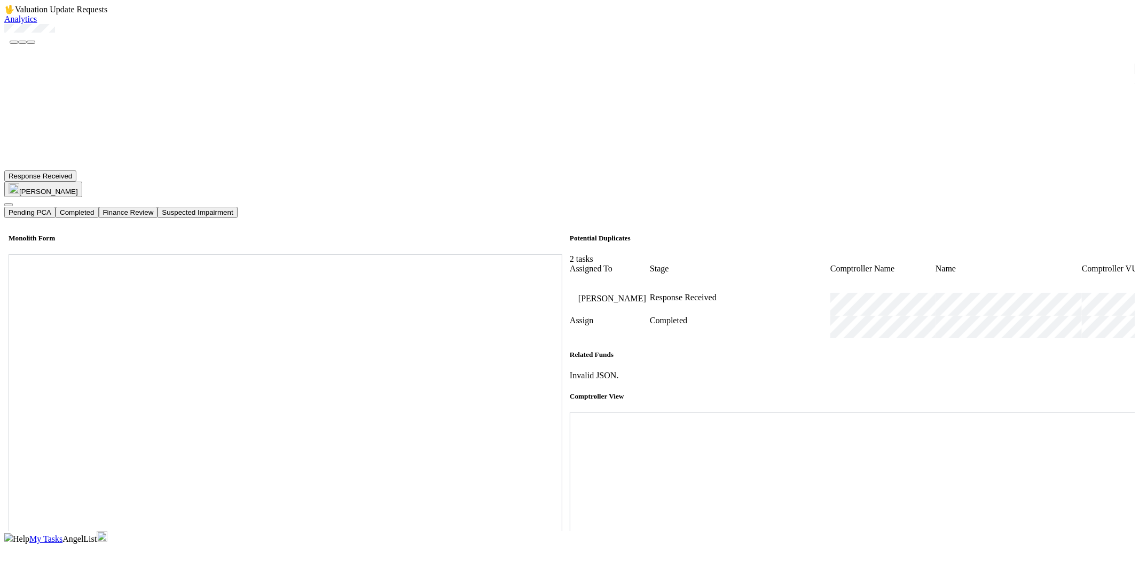
scroll to position [433, 0]
drag, startPoint x: 1126, startPoint y: 201, endPoint x: 1133, endPoint y: 227, distance: 27.1
click at [1133, 227] on div "🖖 Valuation Update Requests Analytics Response Received [PERSON_NAME] Pending P…" at bounding box center [569, 267] width 1131 height 527
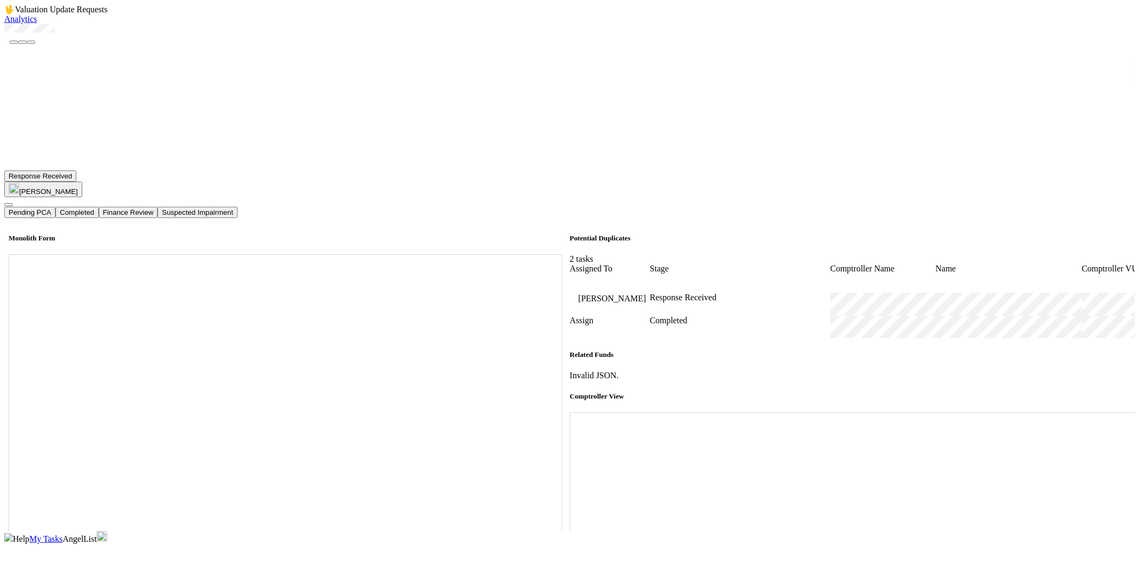
scroll to position [0, 0]
click at [98, 207] on button "Completed" at bounding box center [77, 212] width 43 height 11
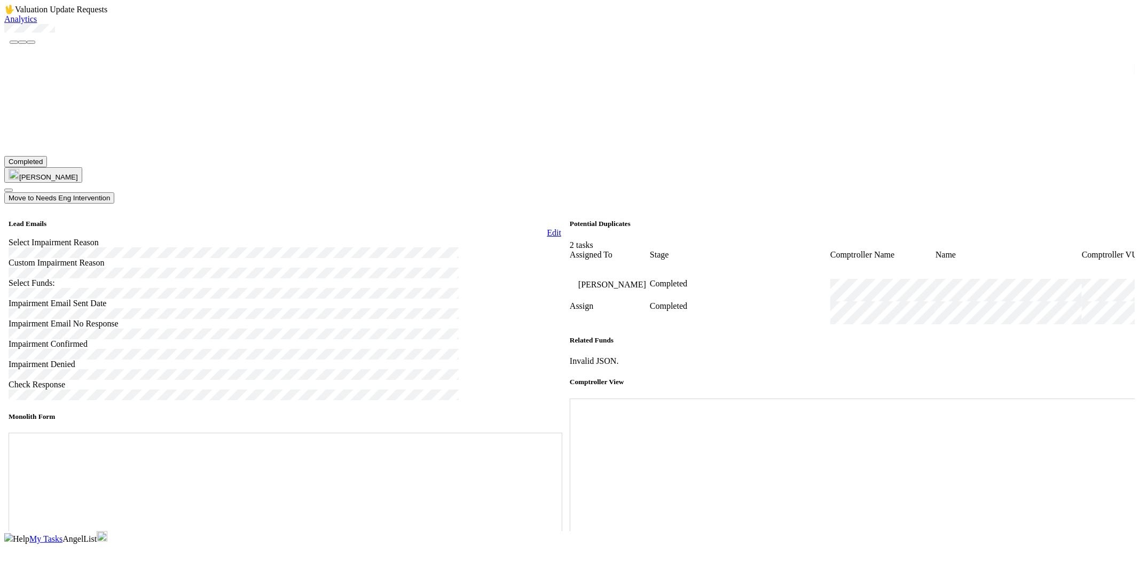
click at [62, 534] on link "My Tasks" at bounding box center [45, 538] width 33 height 9
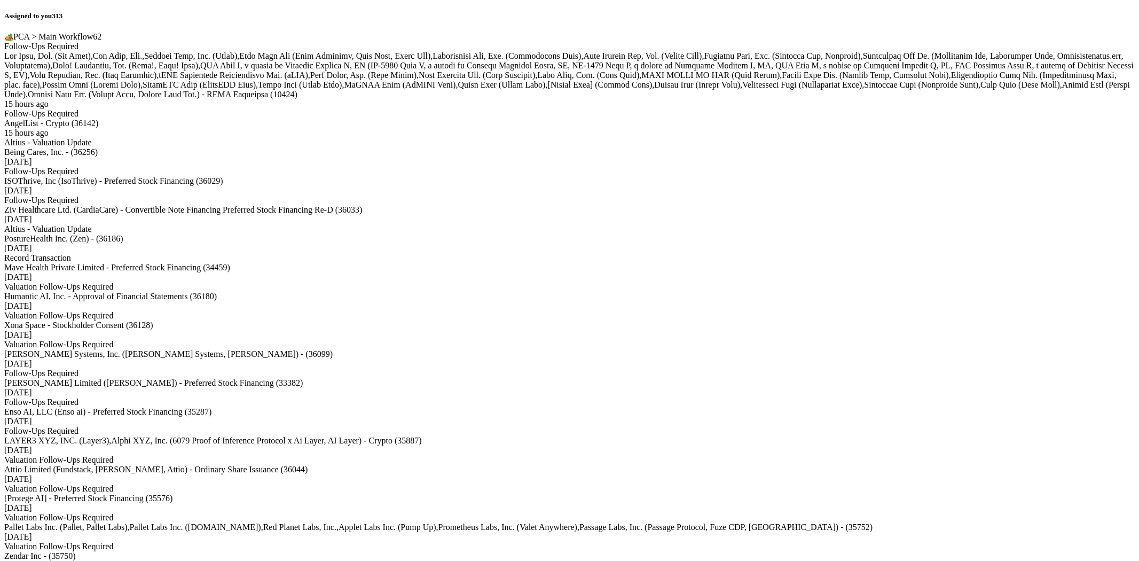
scroll to position [4852, 0]
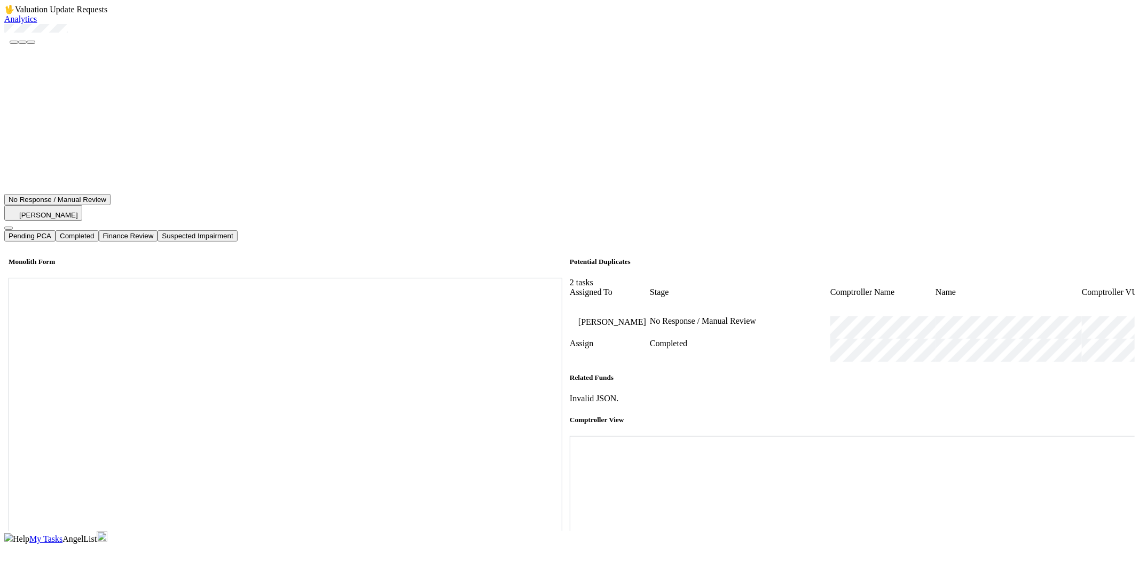
scroll to position [356, 0]
click at [36, 35] on div at bounding box center [569, 29] width 1131 height 11
click at [570, 436] on icon at bounding box center [570, 436] width 0 height 0
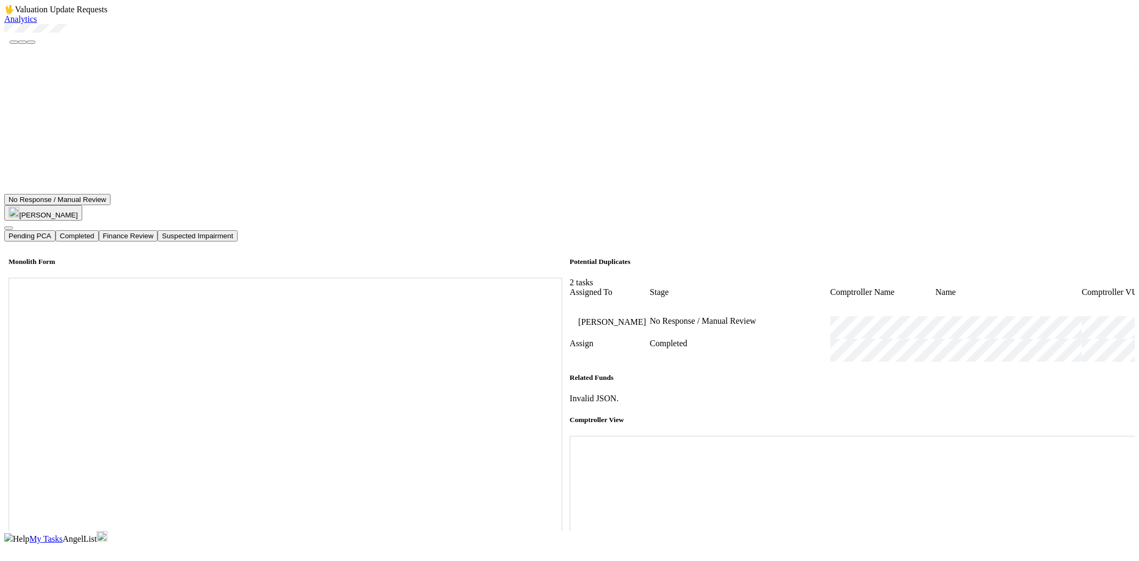
click at [98, 228] on button "Completed" at bounding box center [77, 233] width 43 height 11
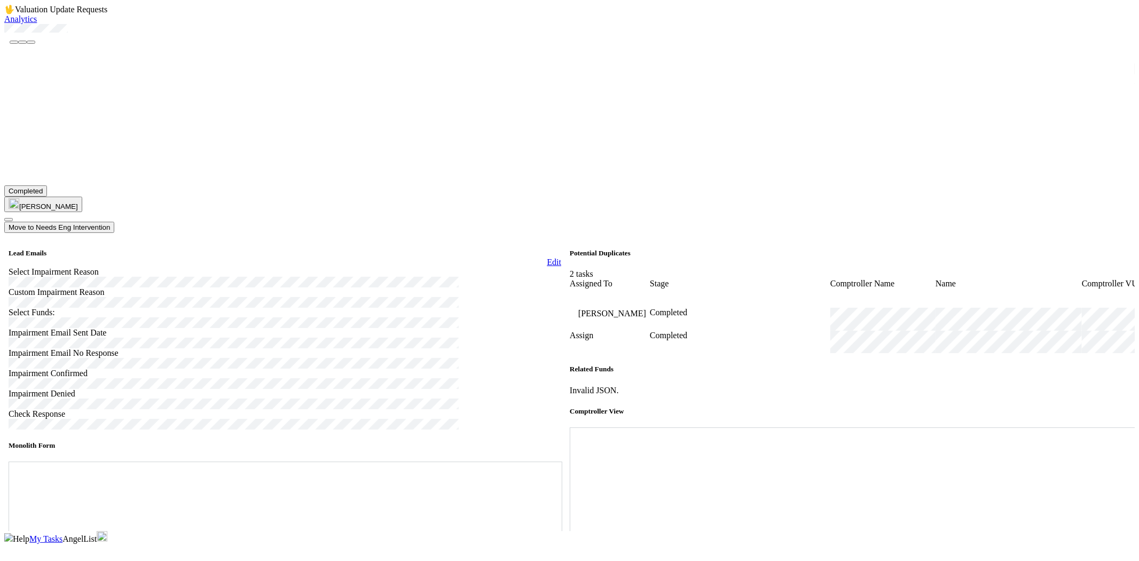
click at [62, 534] on span "My Tasks" at bounding box center [45, 538] width 33 height 9
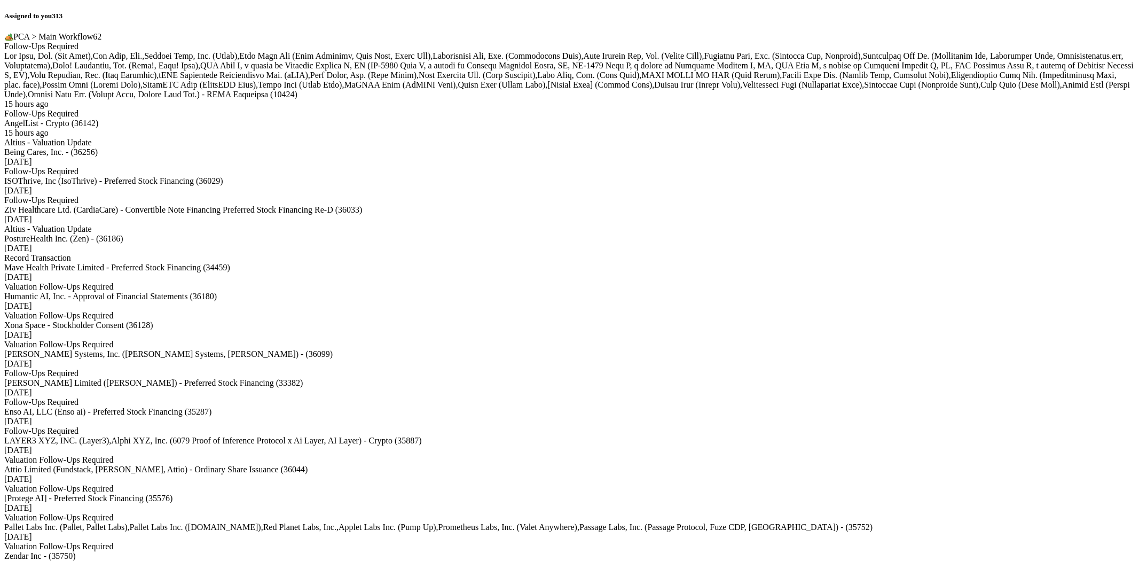
scroll to position [4456, 0]
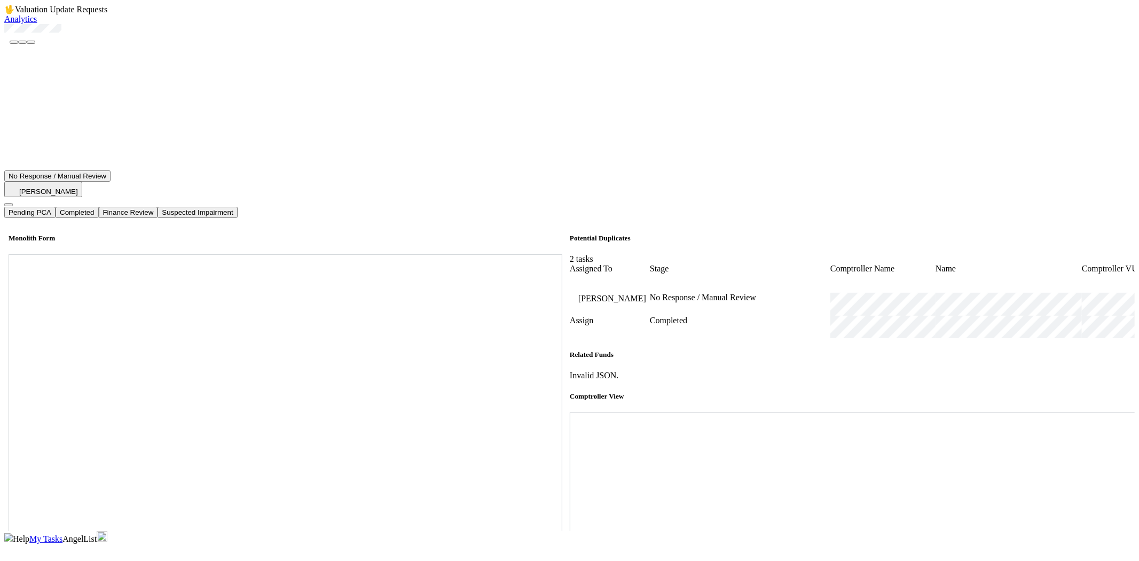
scroll to position [534, 0]
click at [62, 534] on span "My Tasks" at bounding box center [45, 538] width 33 height 9
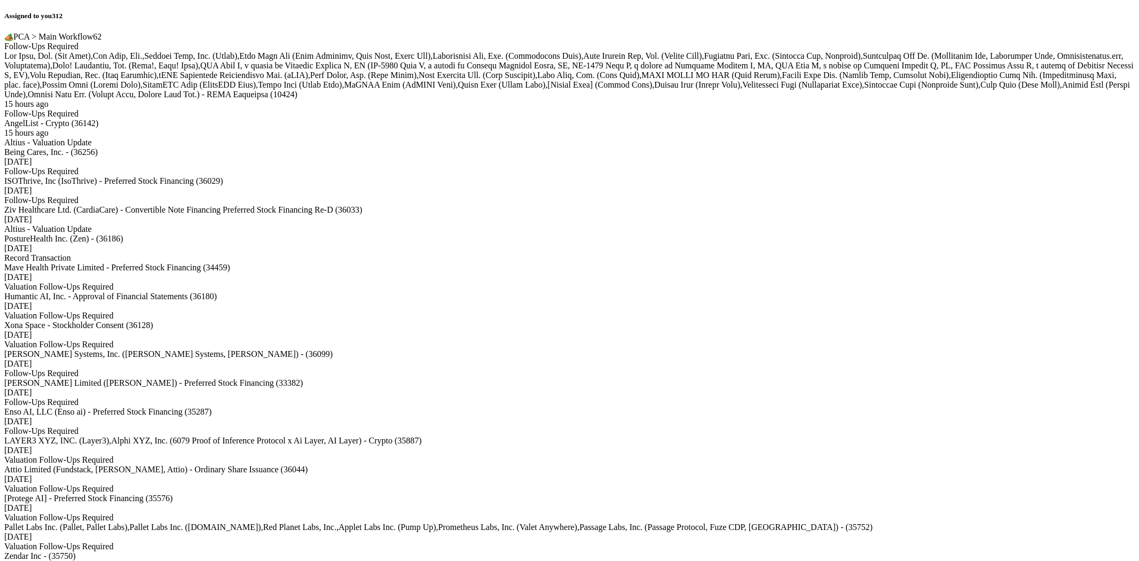
scroll to position [5245, 0]
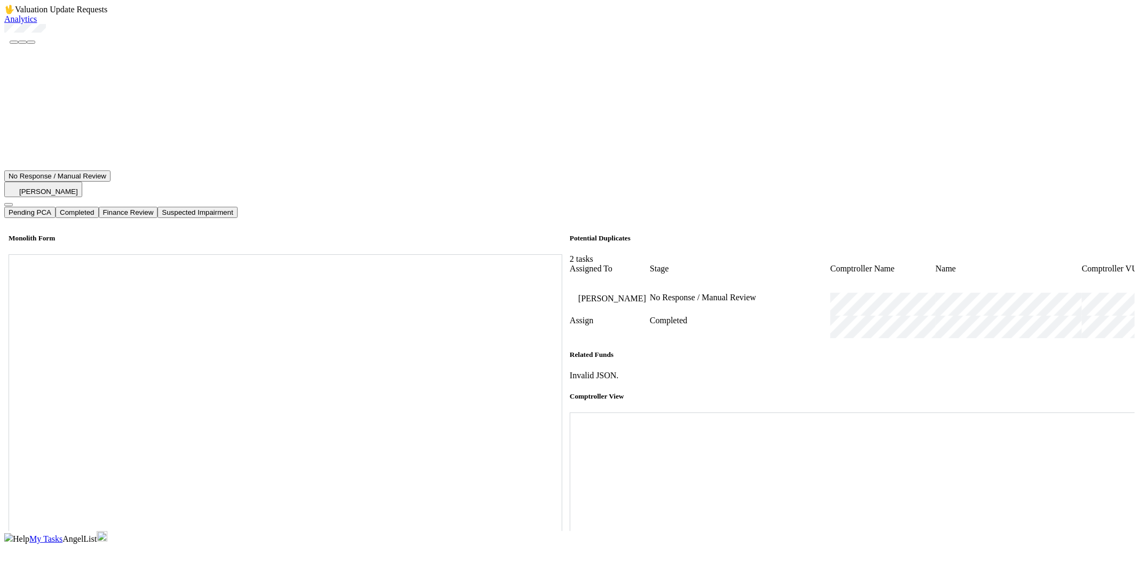
scroll to position [356, 0]
click at [36, 35] on div at bounding box center [569, 29] width 1131 height 11
click at [1083, 412] on div at bounding box center [855, 412] width 570 height 0
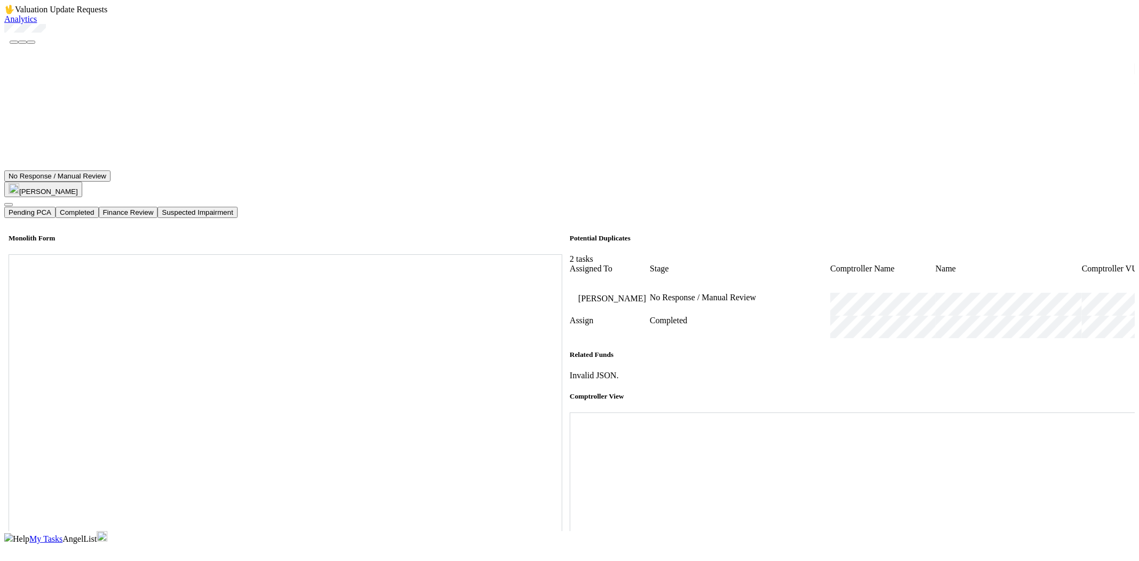
click at [98, 207] on button "Completed" at bounding box center [77, 212] width 43 height 11
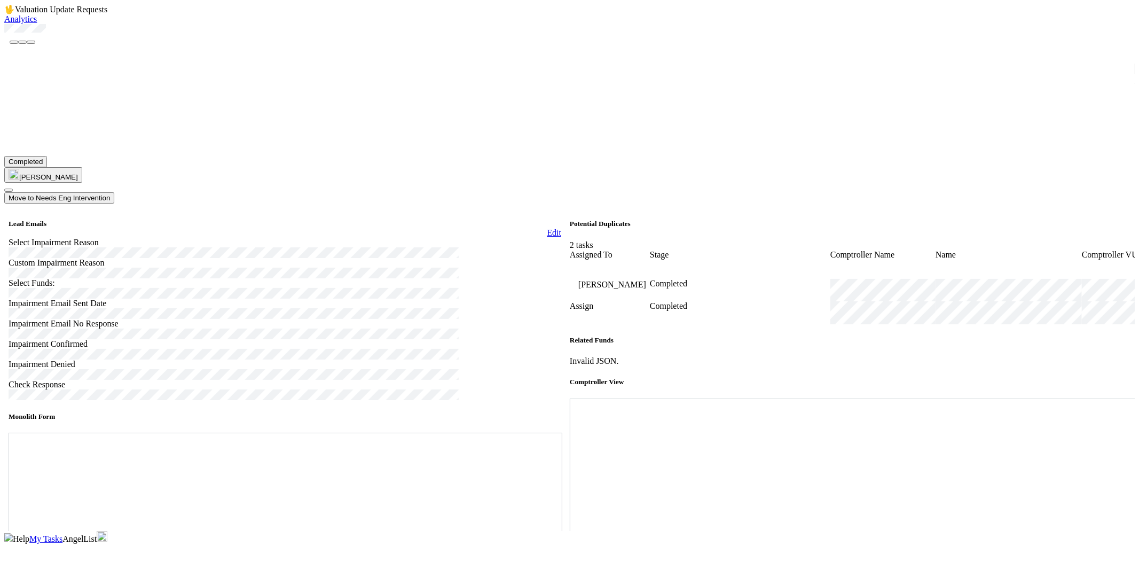
click at [62, 534] on span "My Tasks" at bounding box center [45, 538] width 33 height 9
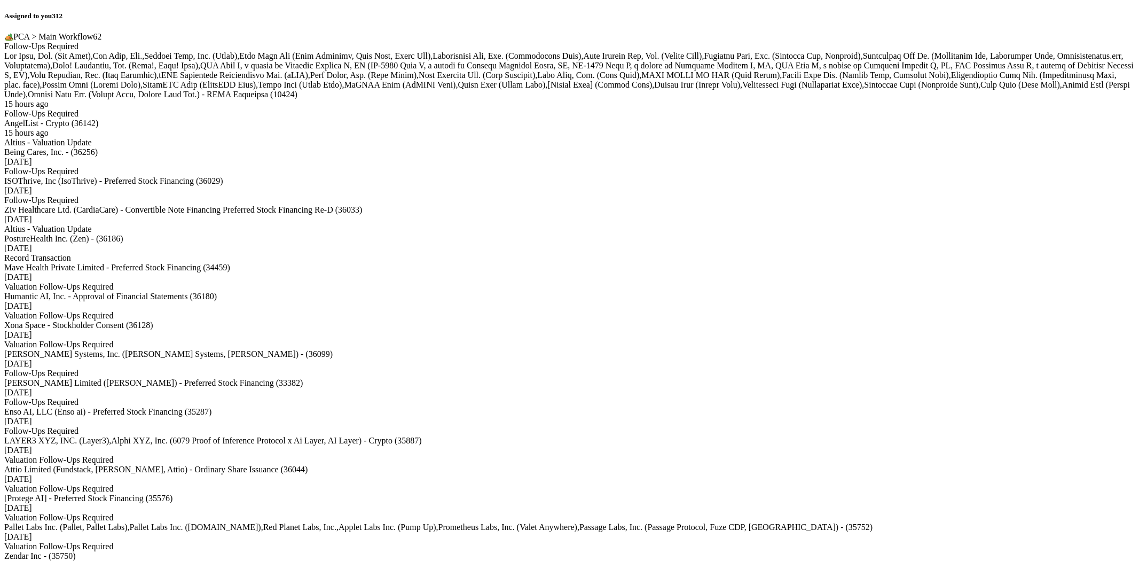
scroll to position [5067, 0]
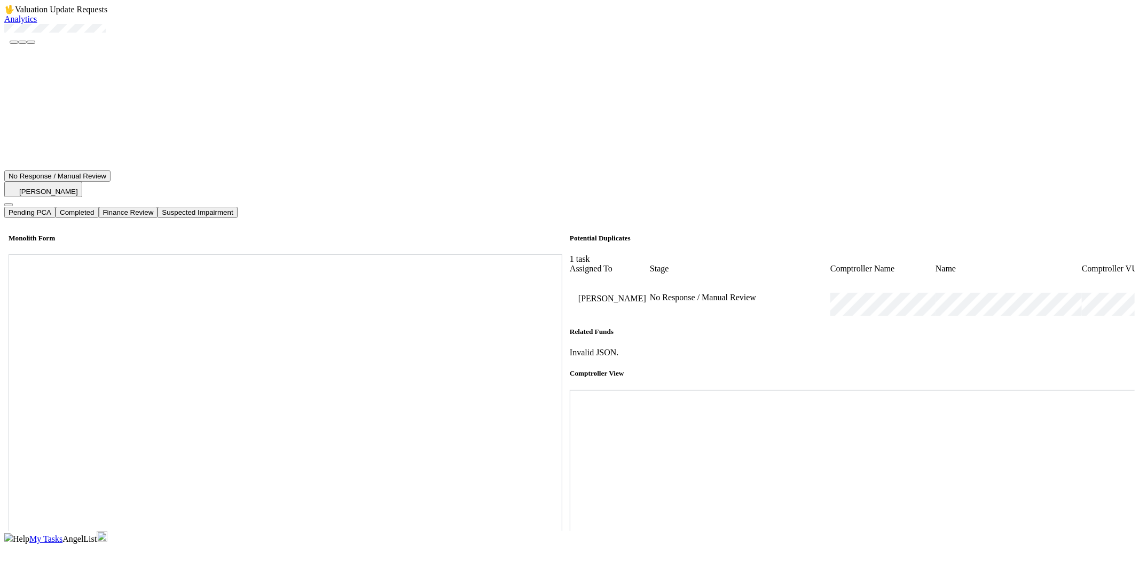
scroll to position [356, 0]
drag, startPoint x: 30, startPoint y: 65, endPoint x: 150, endPoint y: 67, distance: 119.1
click at [150, 35] on div at bounding box center [569, 29] width 1131 height 11
click at [100, 35] on div at bounding box center [569, 29] width 1131 height 11
click at [146, 35] on div at bounding box center [569, 29] width 1131 height 11
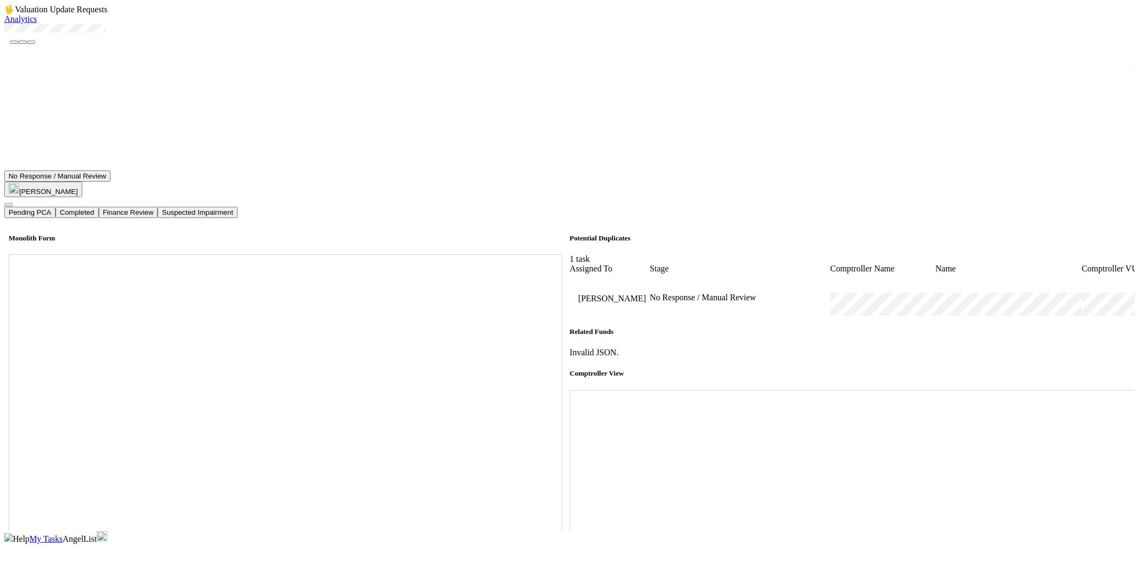
drag, startPoint x: 153, startPoint y: 61, endPoint x: 34, endPoint y: 64, distance: 119.7
click at [34, 35] on div at bounding box center [569, 29] width 1131 height 11
click at [570, 390] on icon at bounding box center [570, 390] width 0 height 0
click at [98, 207] on button "Completed" at bounding box center [77, 212] width 43 height 11
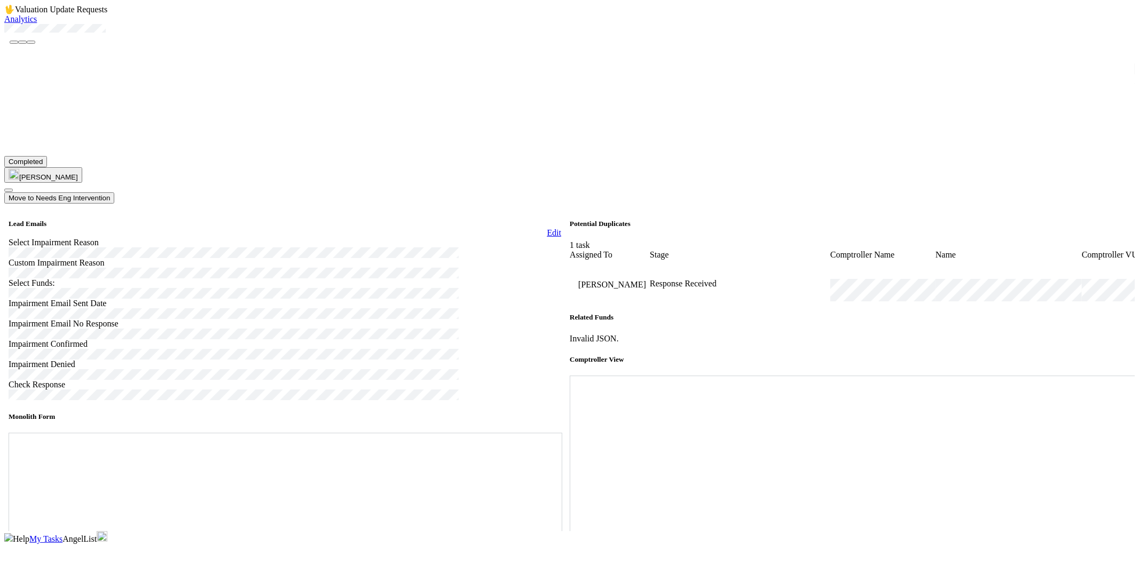
drag, startPoint x: 1053, startPoint y: 11, endPoint x: 1078, endPoint y: 22, distance: 27.7
click at [62, 534] on span "My Tasks" at bounding box center [45, 538] width 33 height 9
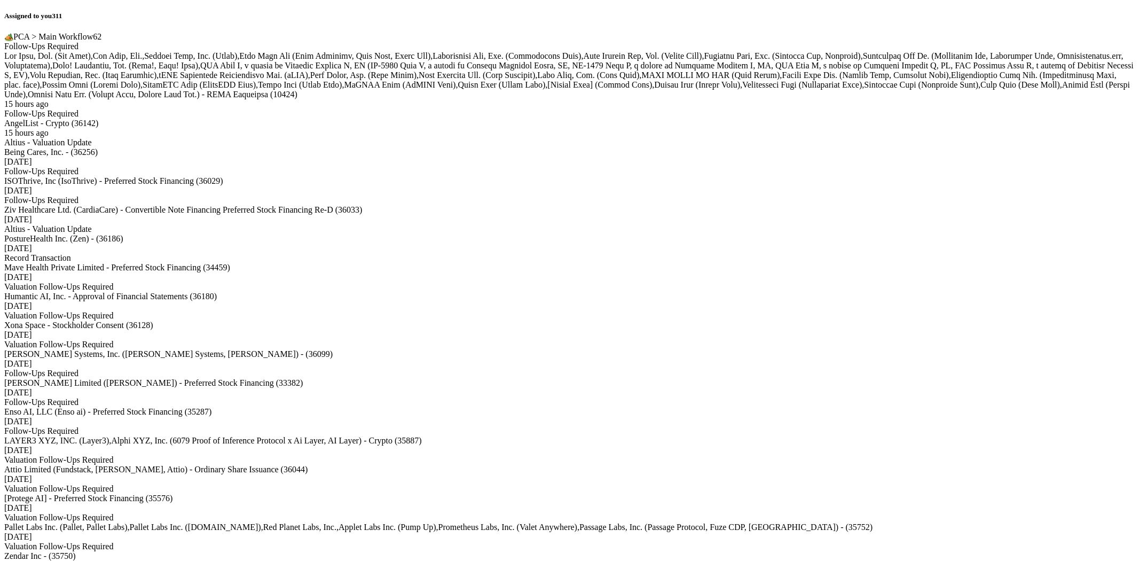
scroll to position [5168, 0]
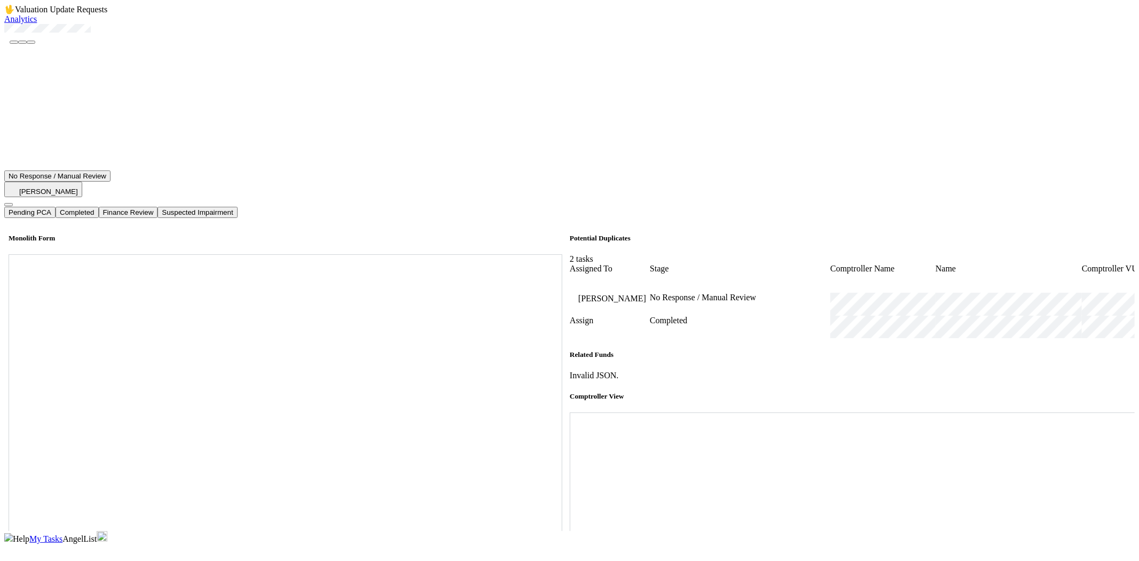
scroll to position [356, 0]
click at [36, 35] on div at bounding box center [569, 29] width 1131 height 11
click at [135, 35] on div at bounding box center [569, 29] width 1131 height 11
click at [570, 412] on icon at bounding box center [570, 412] width 0 height 0
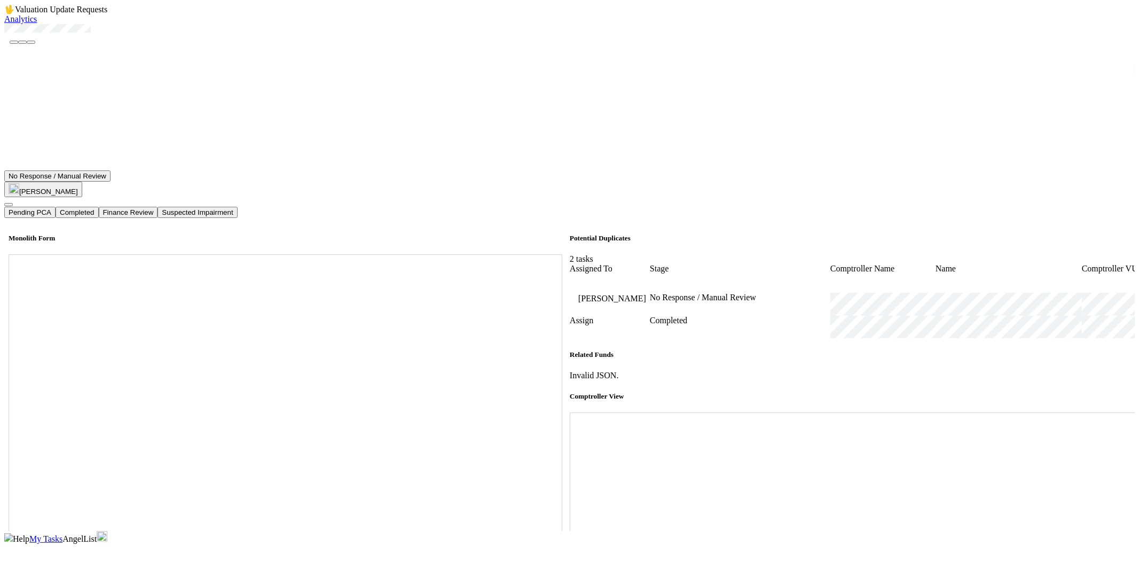
scroll to position [415, 0]
click at [98, 207] on button "Completed" at bounding box center [77, 212] width 43 height 11
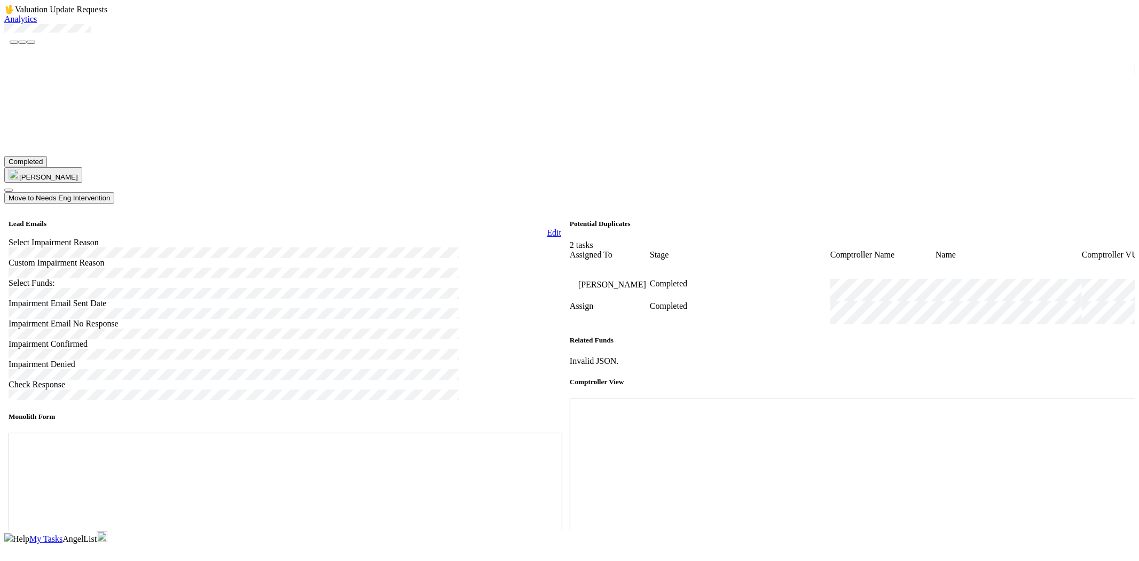
click at [62, 534] on span "My Tasks" at bounding box center [45, 538] width 33 height 9
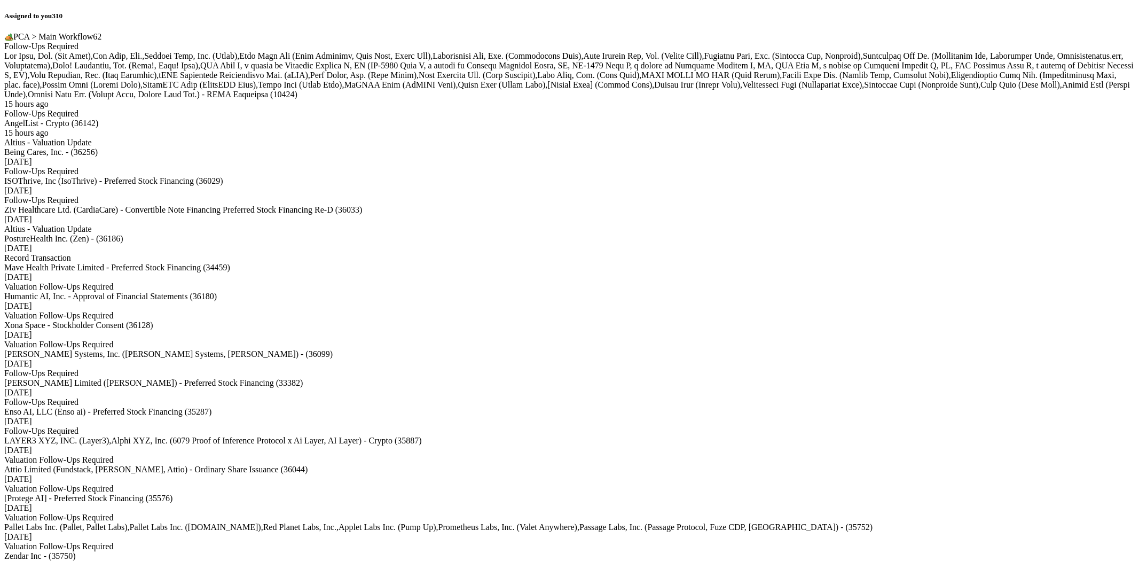
scroll to position [4557, 0]
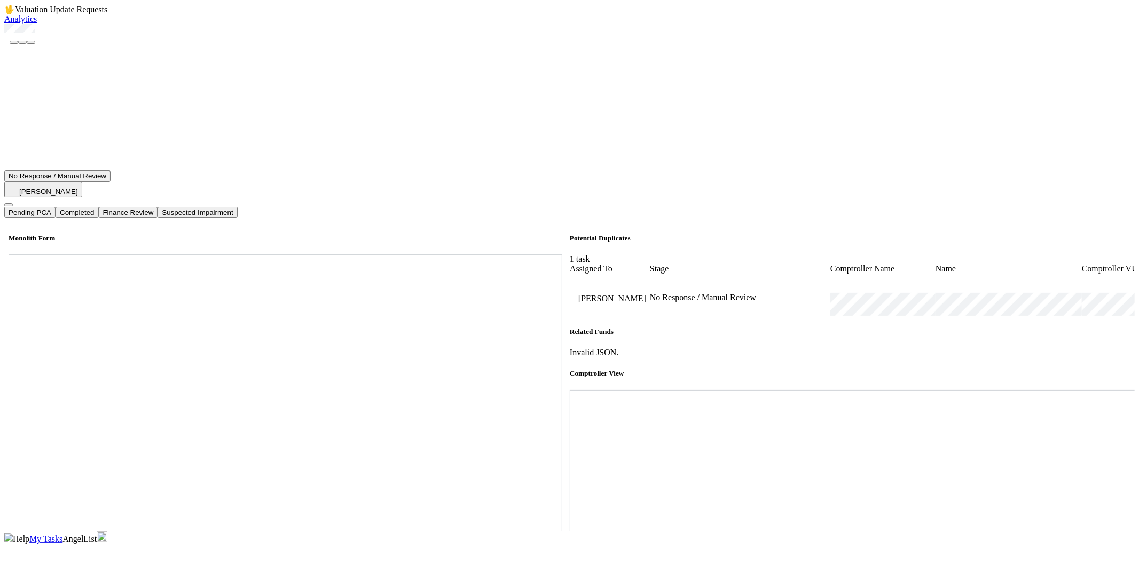
scroll to position [356, 0]
drag, startPoint x: 76, startPoint y: 57, endPoint x: 44, endPoint y: 66, distance: 33.3
click at [34, 35] on div at bounding box center [569, 29] width 1131 height 11
click at [570, 390] on icon at bounding box center [570, 390] width 0 height 0
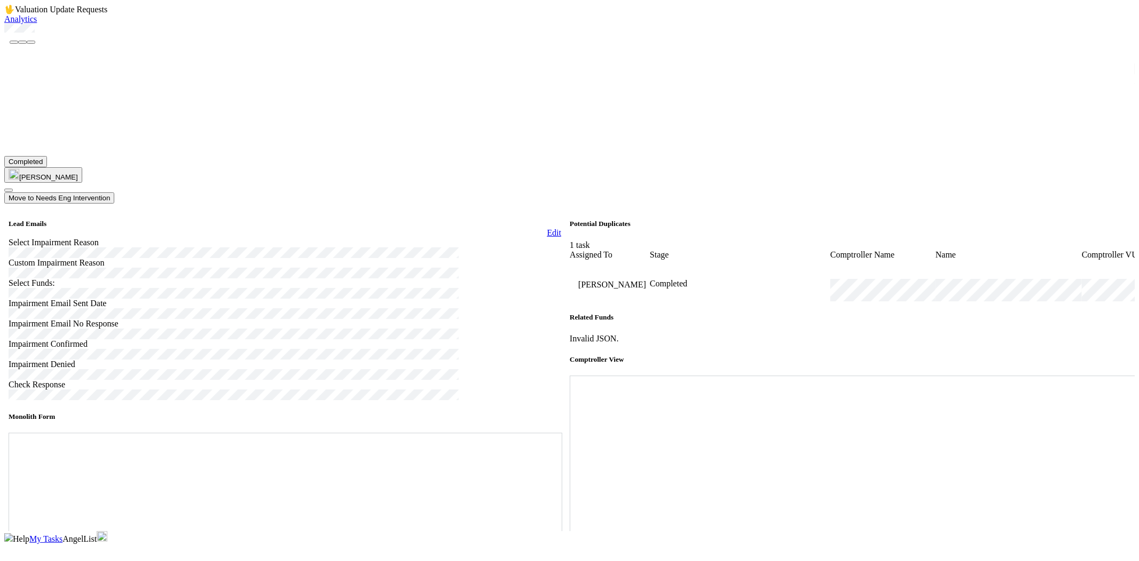
click at [62, 534] on span "My Tasks" at bounding box center [45, 538] width 33 height 9
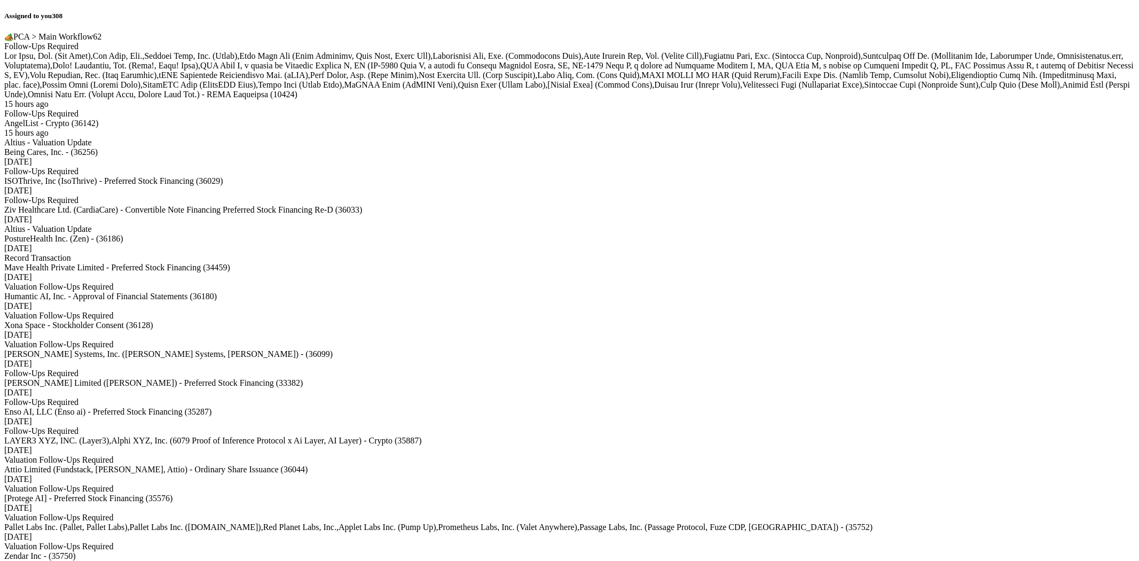
scroll to position [4597, 0]
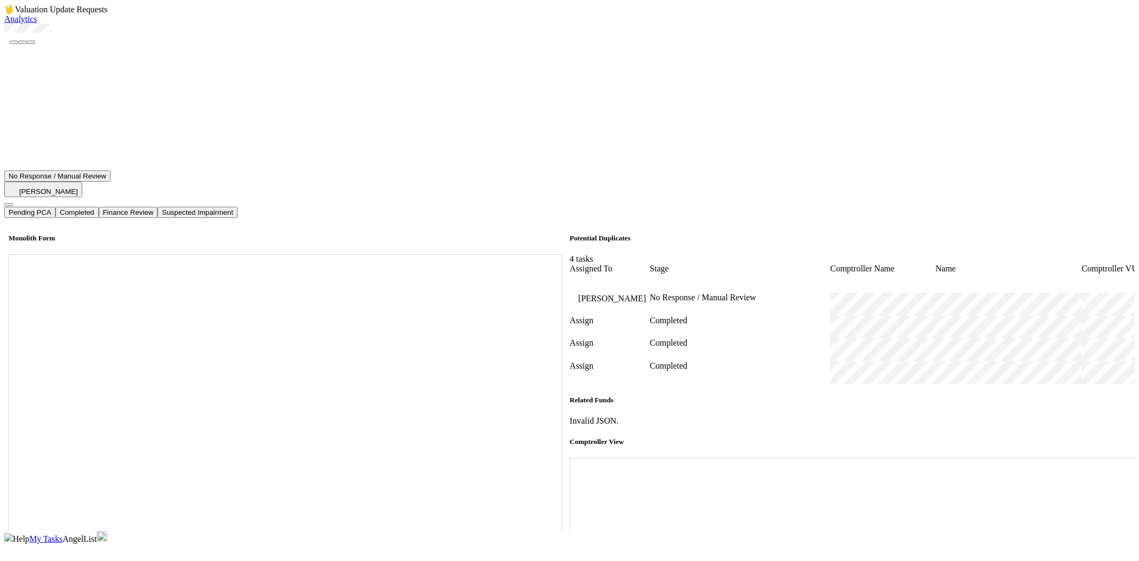
scroll to position [296, 0]
drag, startPoint x: 97, startPoint y: 60, endPoint x: 33, endPoint y: 58, distance: 63.6
click at [33, 35] on div at bounding box center [569, 29] width 1131 height 11
click at [570, 458] on icon at bounding box center [570, 458] width 0 height 0
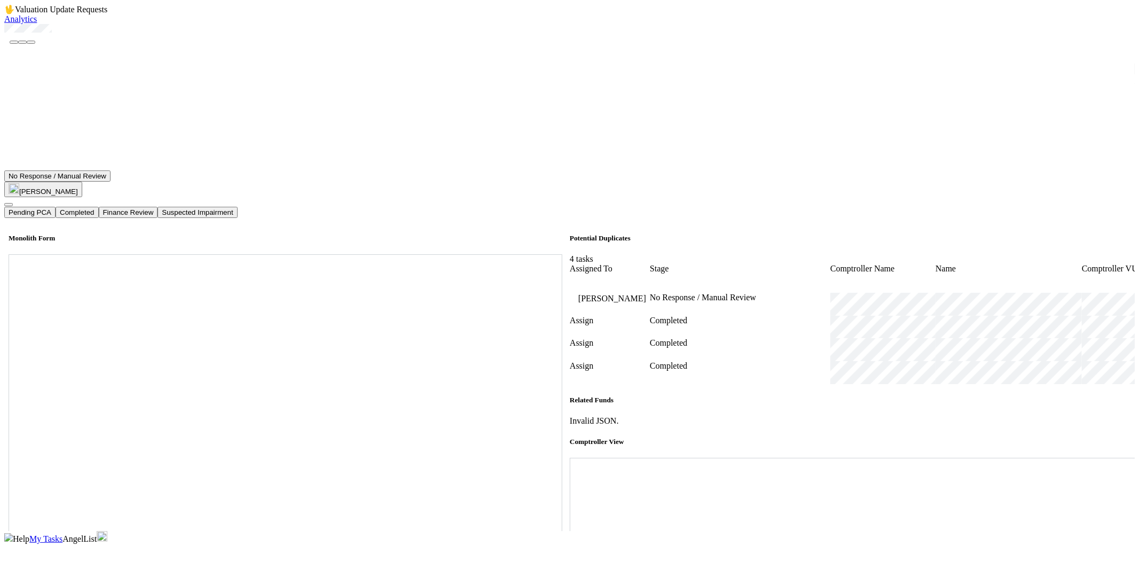
scroll to position [296, 0]
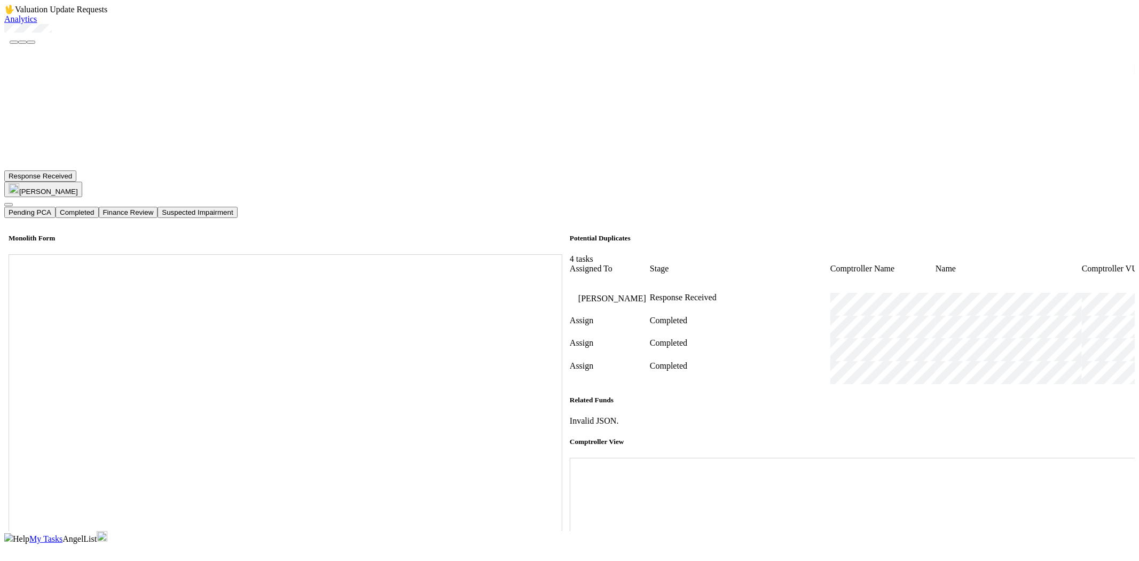
click at [98, 207] on button "Completed" at bounding box center [77, 212] width 43 height 11
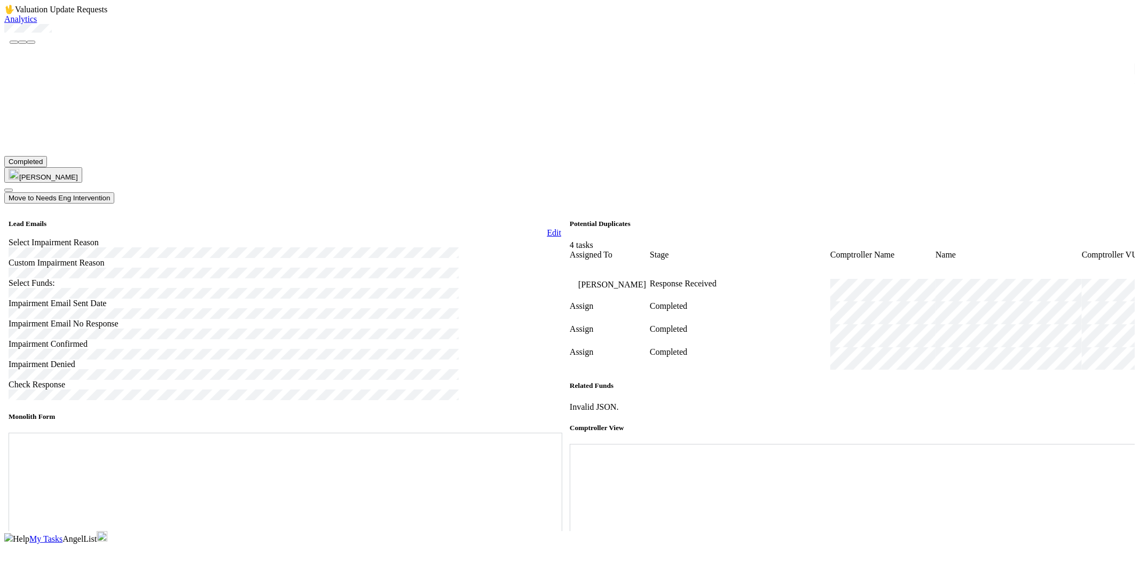
scroll to position [44, 0]
click at [62, 534] on span "My Tasks" at bounding box center [45, 538] width 33 height 9
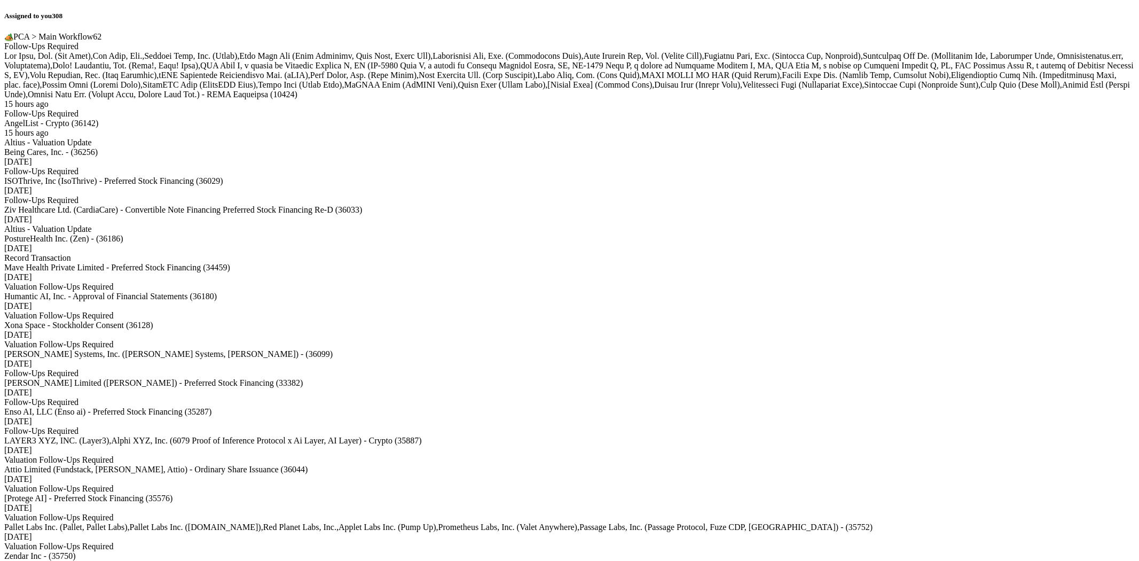
scroll to position [5667, 0]
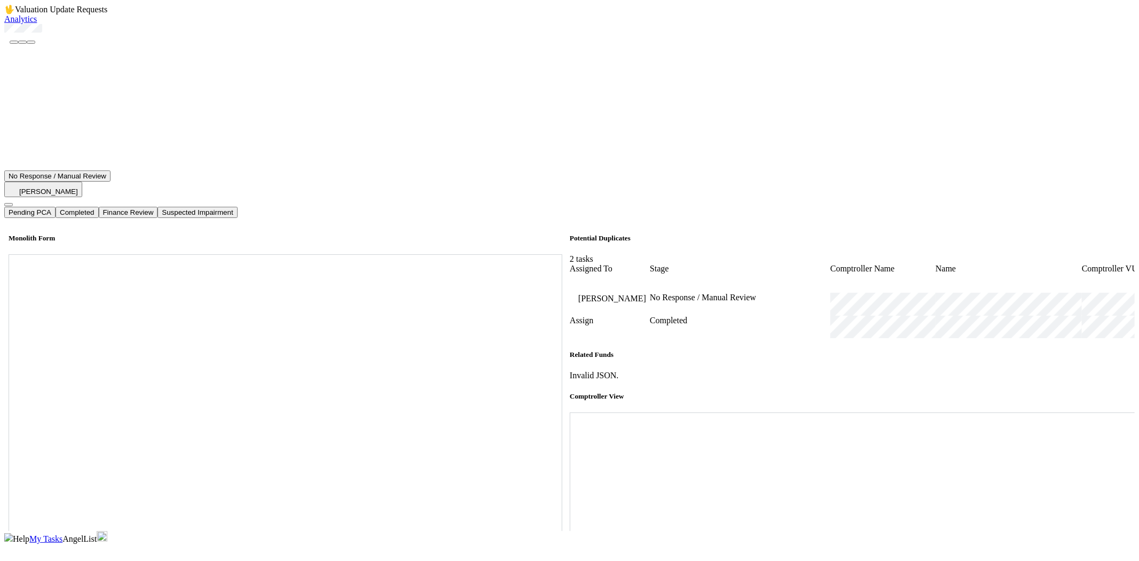
scroll to position [474, 0]
drag, startPoint x: 92, startPoint y: 62, endPoint x: 34, endPoint y: 67, distance: 58.4
click at [34, 35] on div at bounding box center [569, 29] width 1131 height 11
click at [1086, 412] on div at bounding box center [855, 412] width 570 height 0
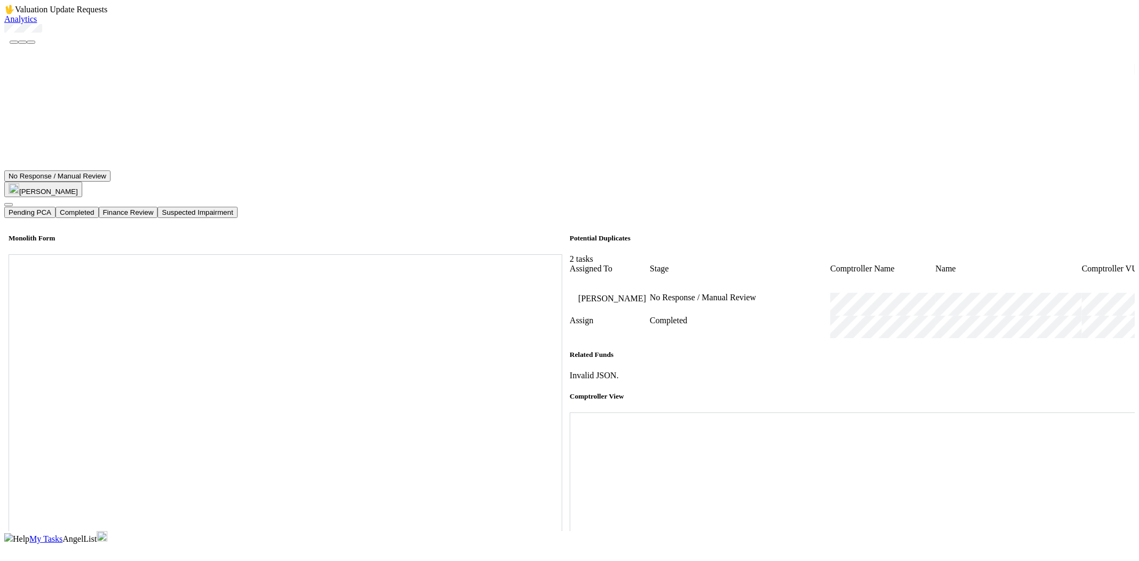
scroll to position [237, 0]
click at [98, 207] on button "Completed" at bounding box center [77, 212] width 43 height 11
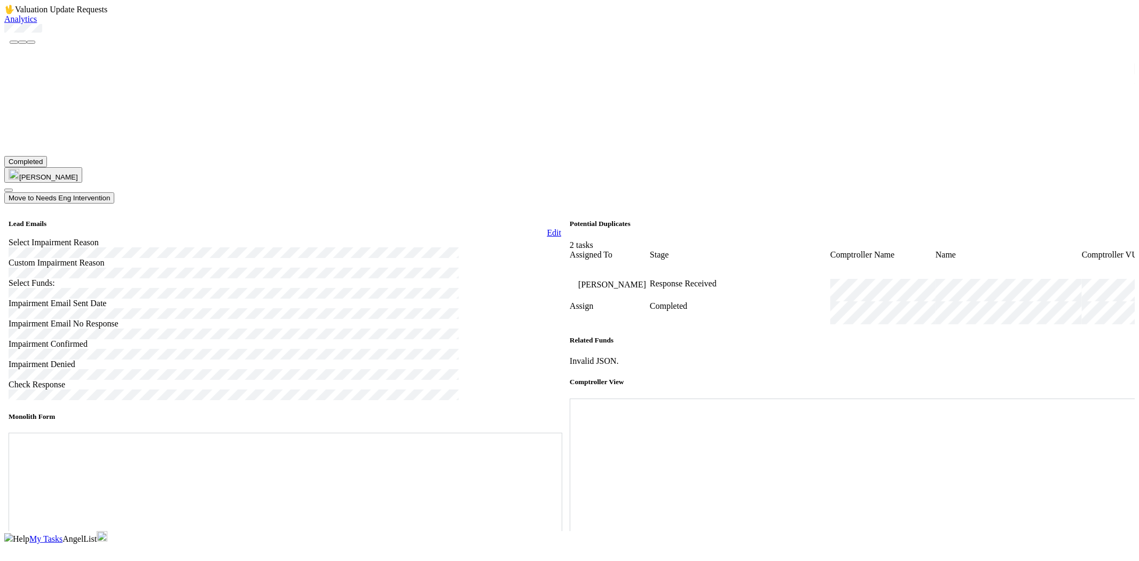
click at [62, 534] on span "My Tasks" at bounding box center [45, 538] width 33 height 9
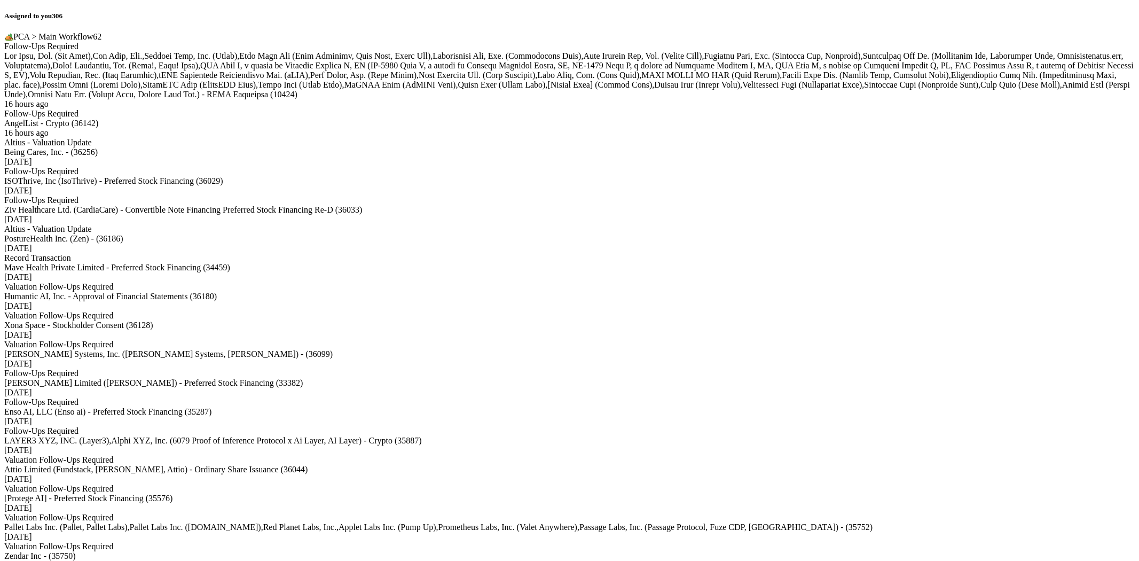
scroll to position [1775, 0]
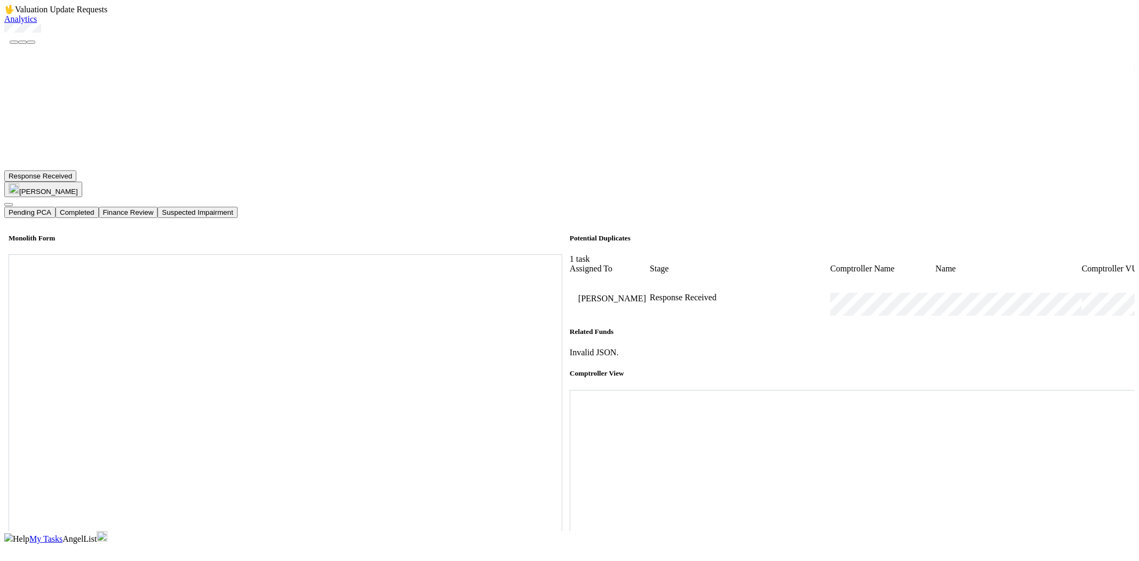
click at [98, 207] on button "Completed" at bounding box center [77, 212] width 43 height 11
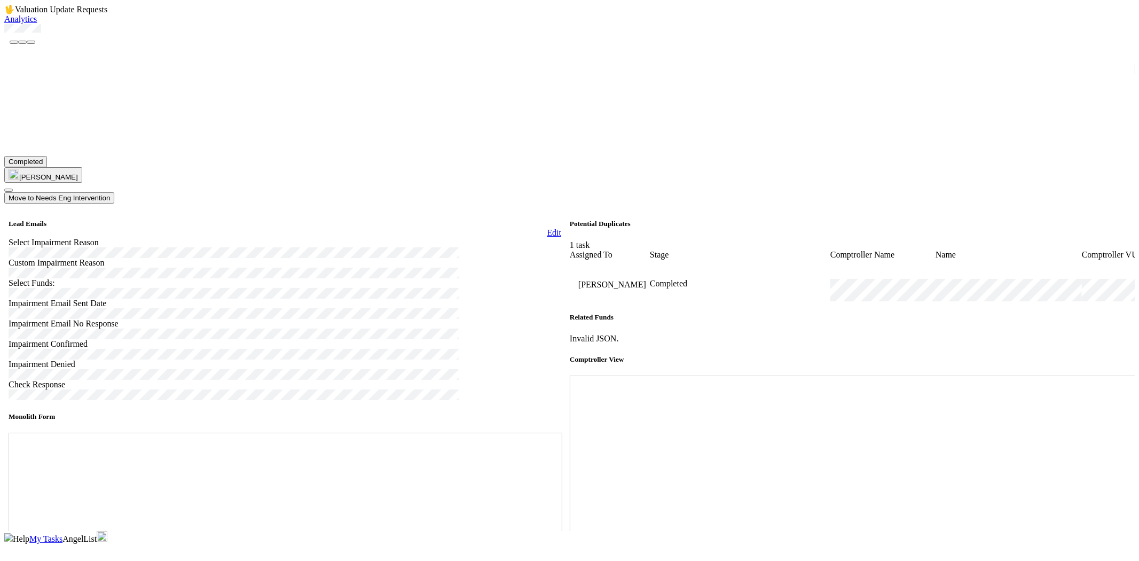
click at [62, 534] on link "My Tasks" at bounding box center [45, 538] width 33 height 9
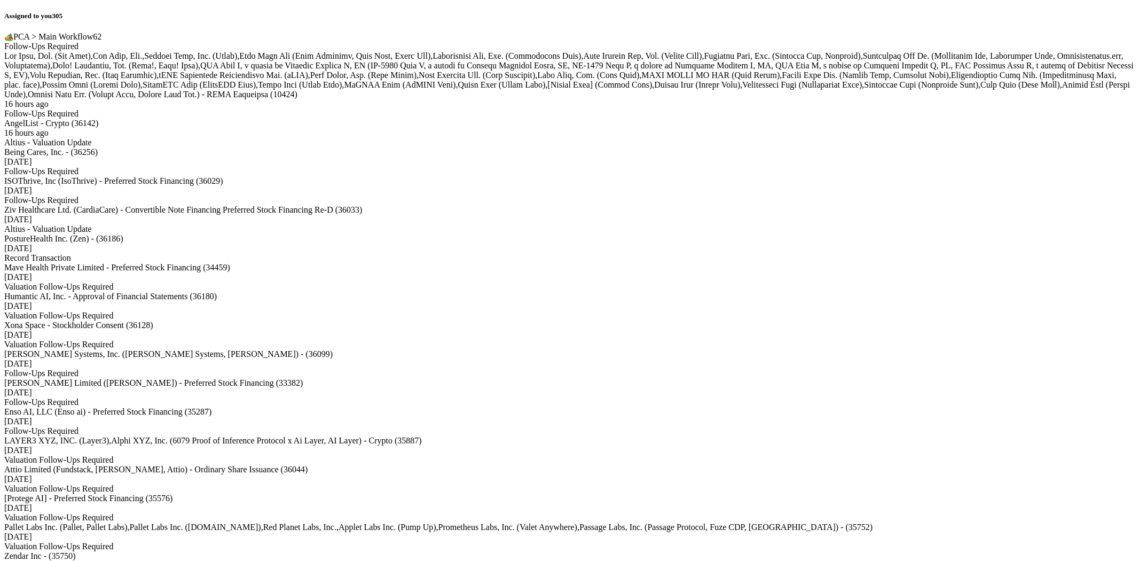
scroll to position [1602, 0]
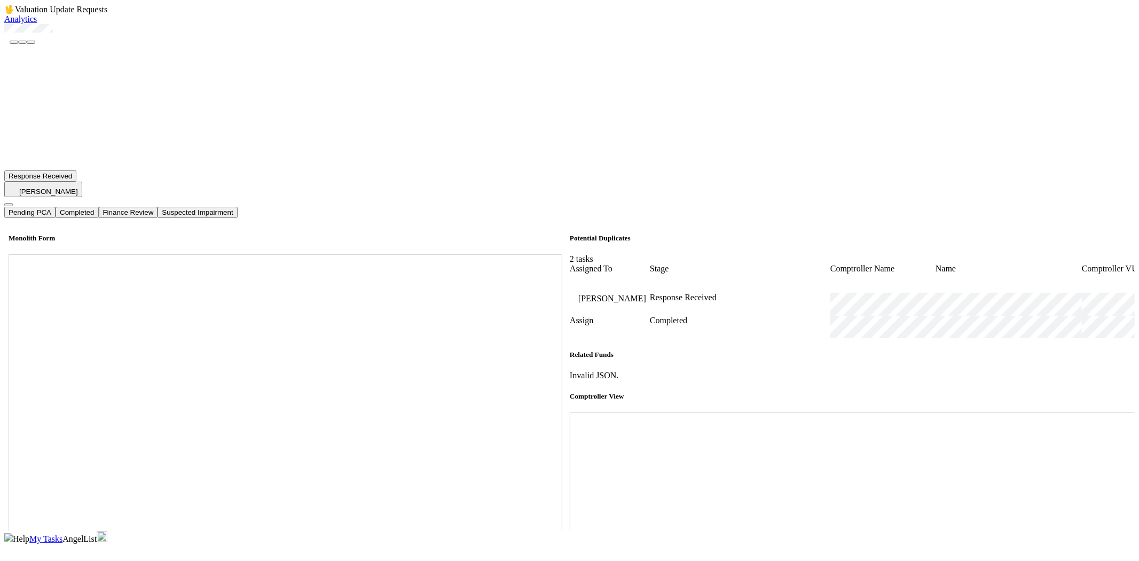
scroll to position [59, 0]
click at [1100, 412] on div at bounding box center [855, 412] width 570 height 0
drag, startPoint x: 92, startPoint y: 54, endPoint x: 27, endPoint y: 61, distance: 66.0
click at [27, 35] on div at bounding box center [569, 29] width 1131 height 11
click at [88, 35] on div at bounding box center [569, 29] width 1131 height 11
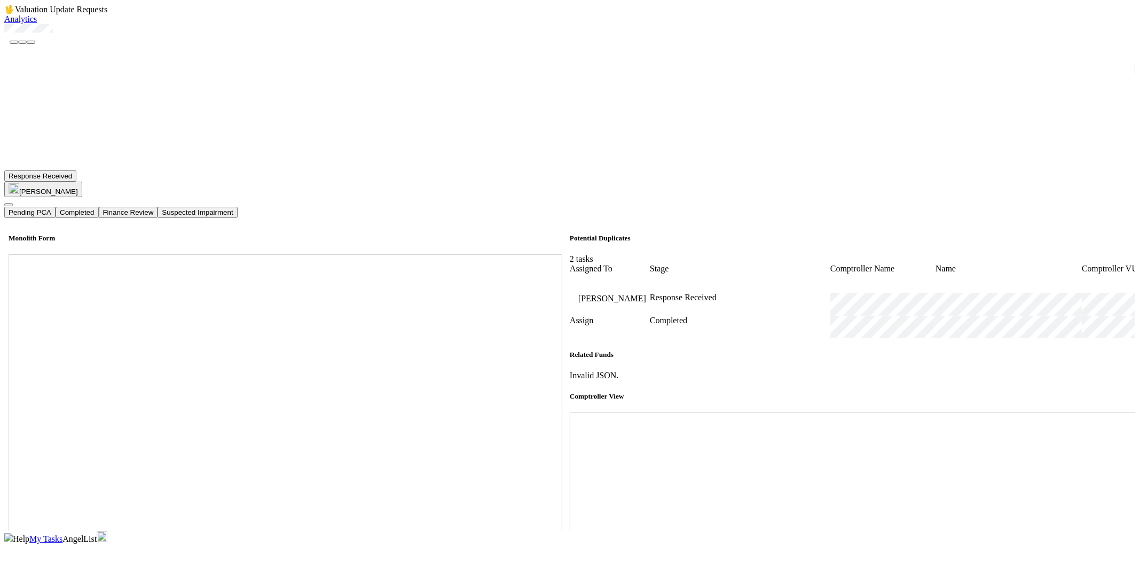
click at [103, 35] on div at bounding box center [569, 29] width 1131 height 11
click at [570, 412] on icon at bounding box center [570, 412] width 0 height 0
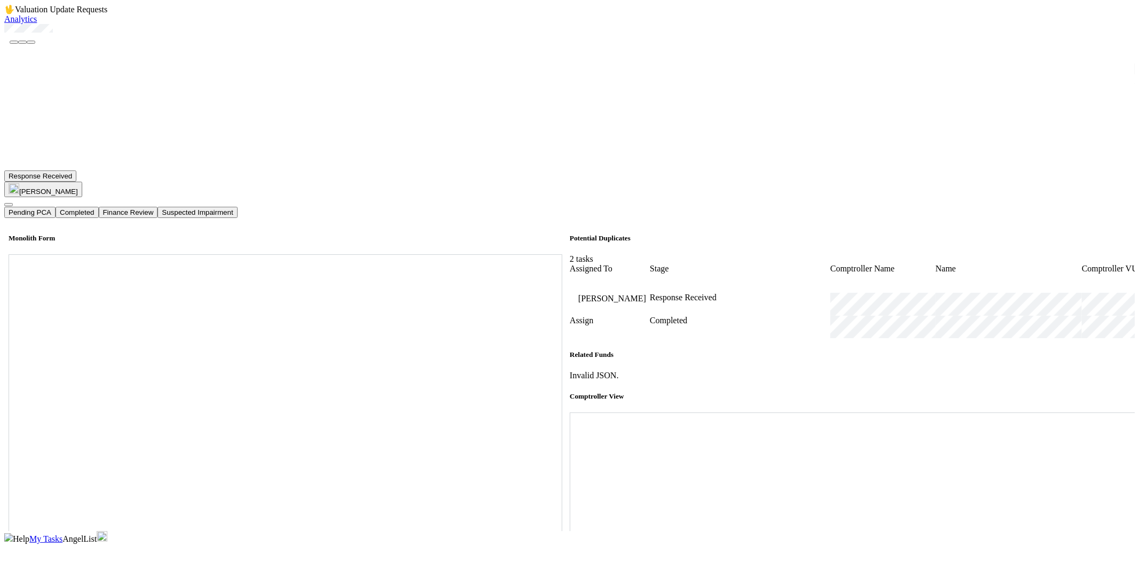
scroll to position [503, 0]
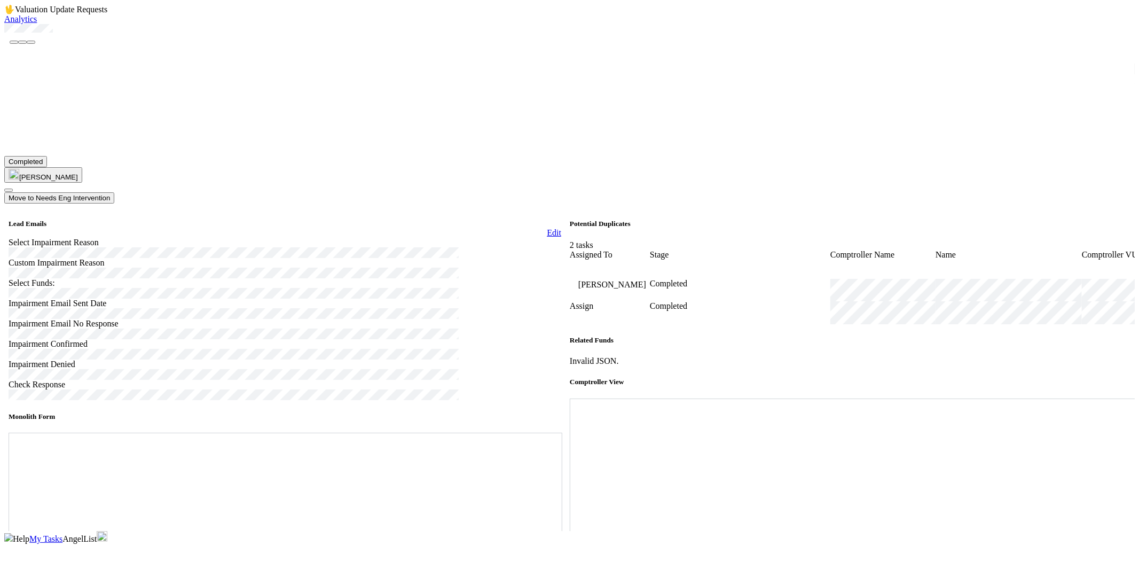
scroll to position [0, 0]
